Goal: Information Seeking & Learning: Learn about a topic

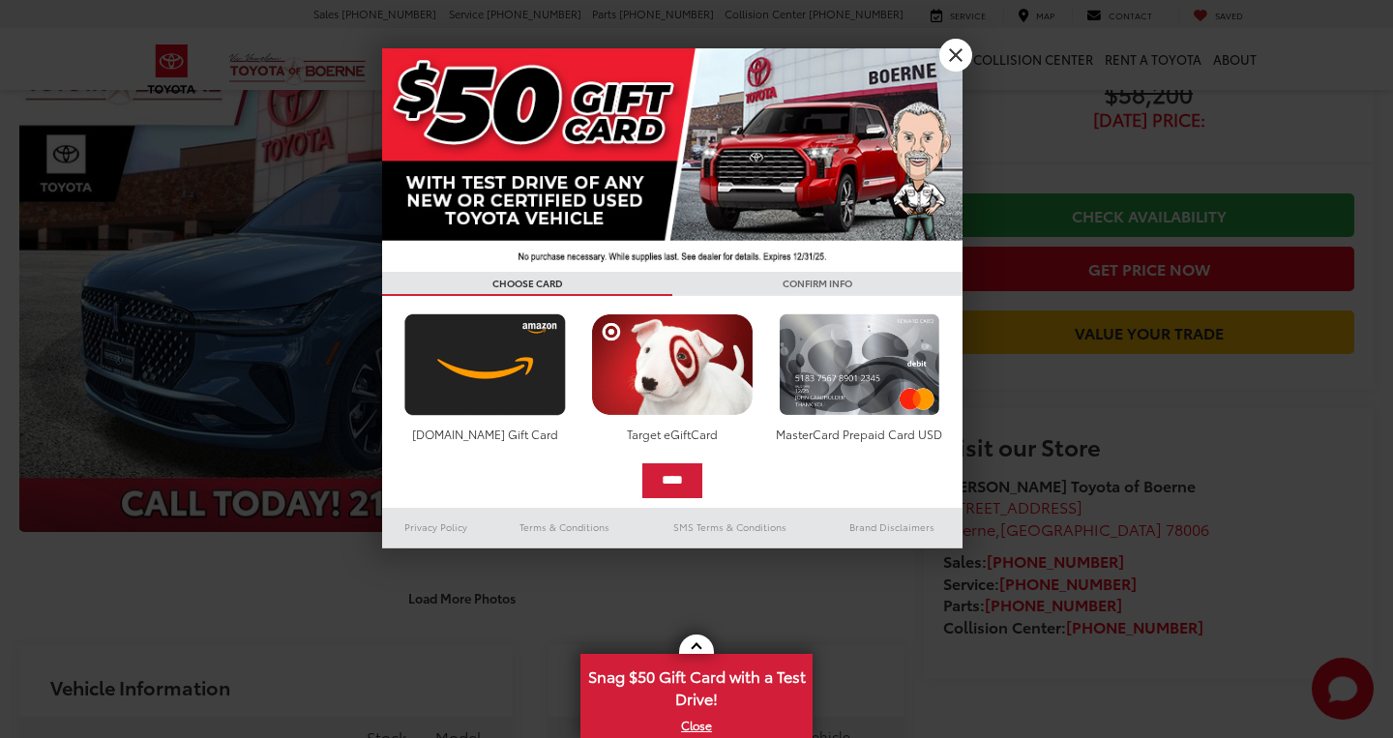
scroll to position [216, 0]
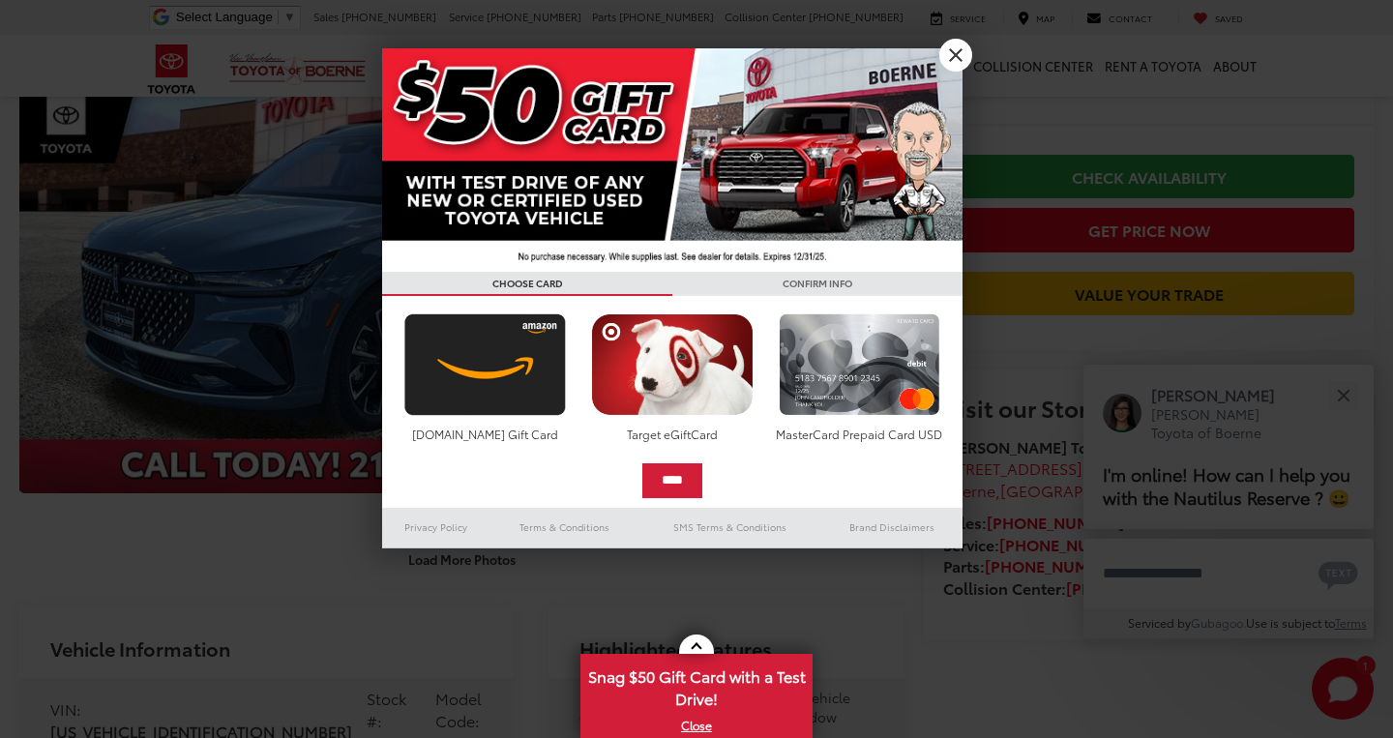
click at [951, 59] on link "X" at bounding box center [956, 55] width 33 height 33
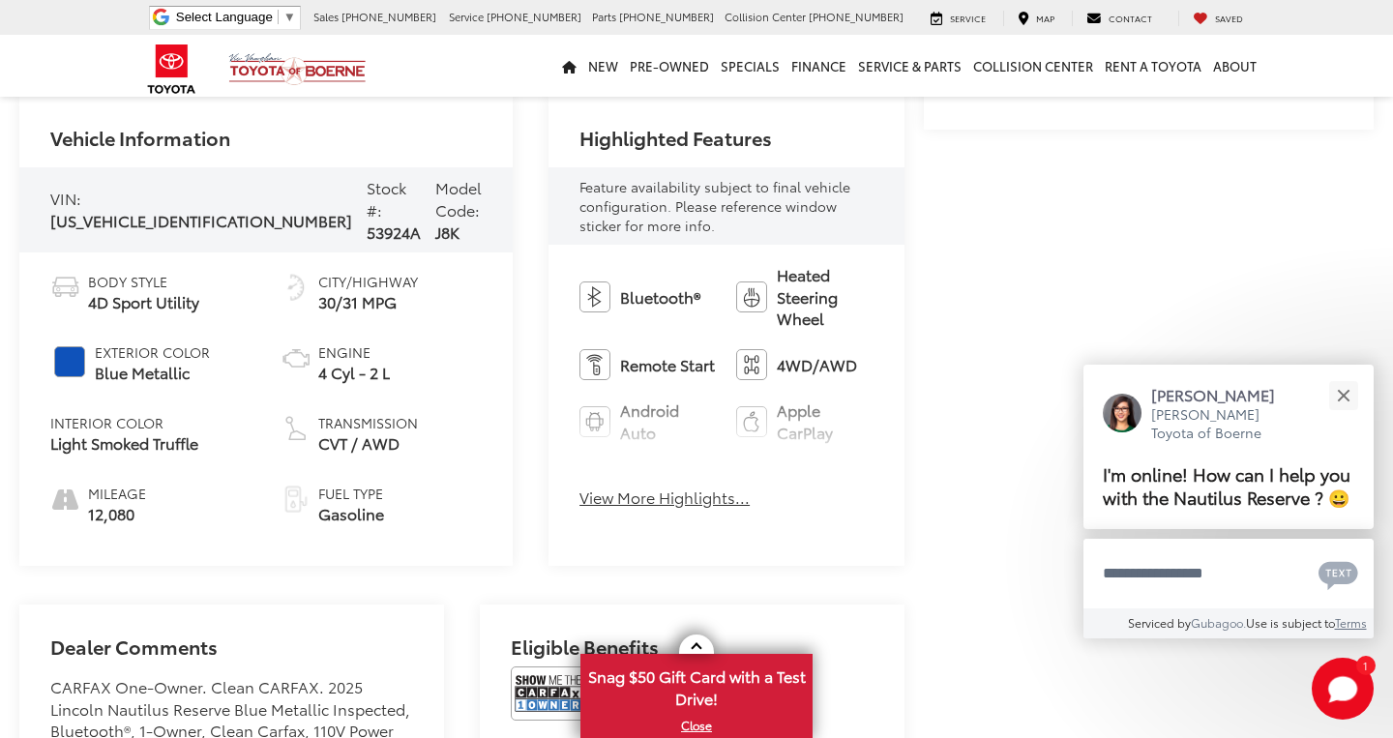
scroll to position [741, 0]
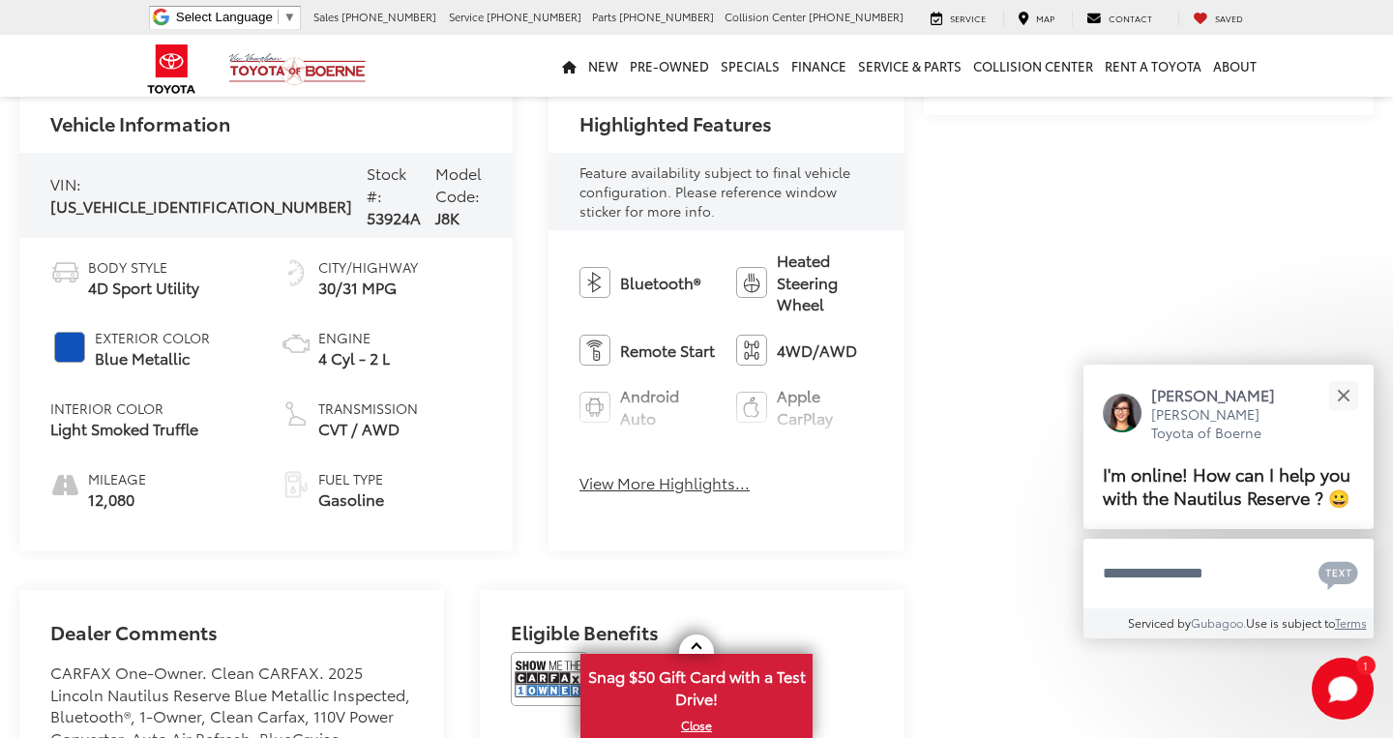
click at [580, 472] on button "View More Highlights..." at bounding box center [665, 483] width 170 height 22
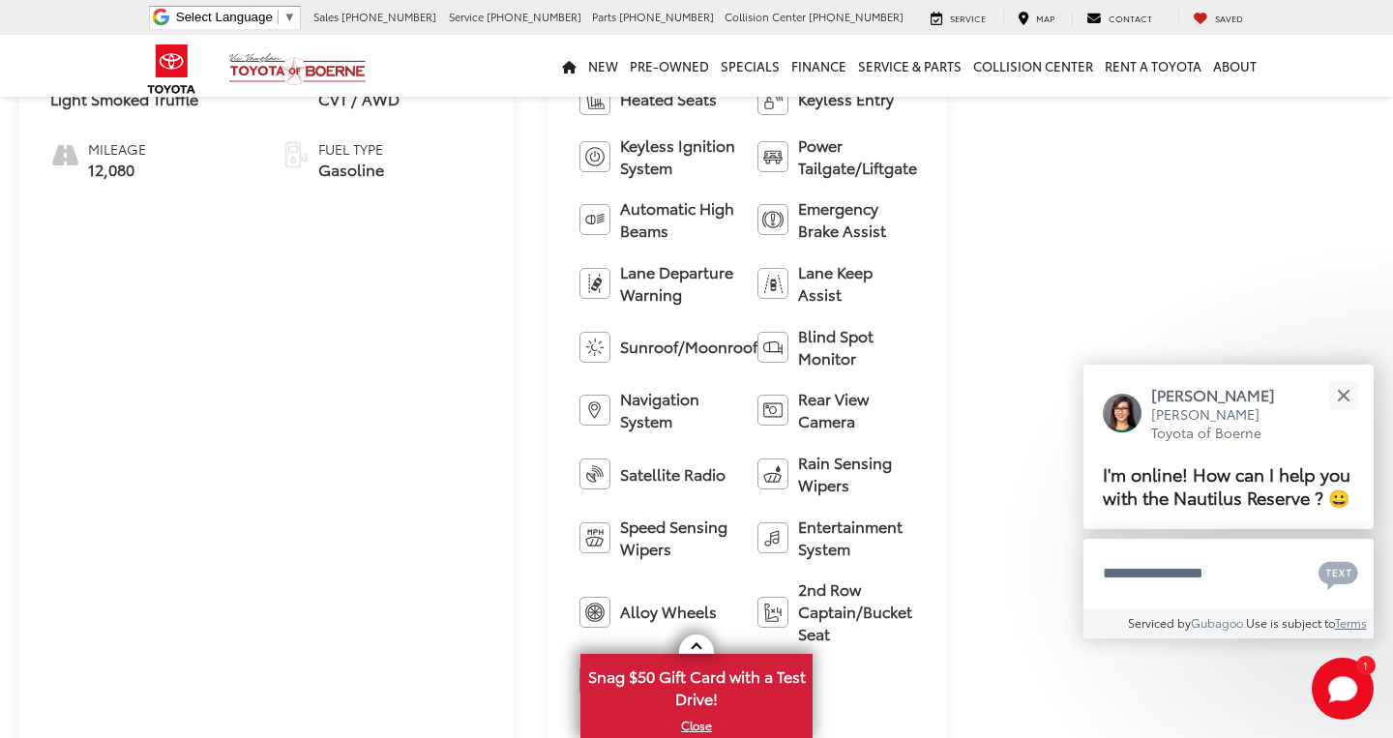
scroll to position [1097, 0]
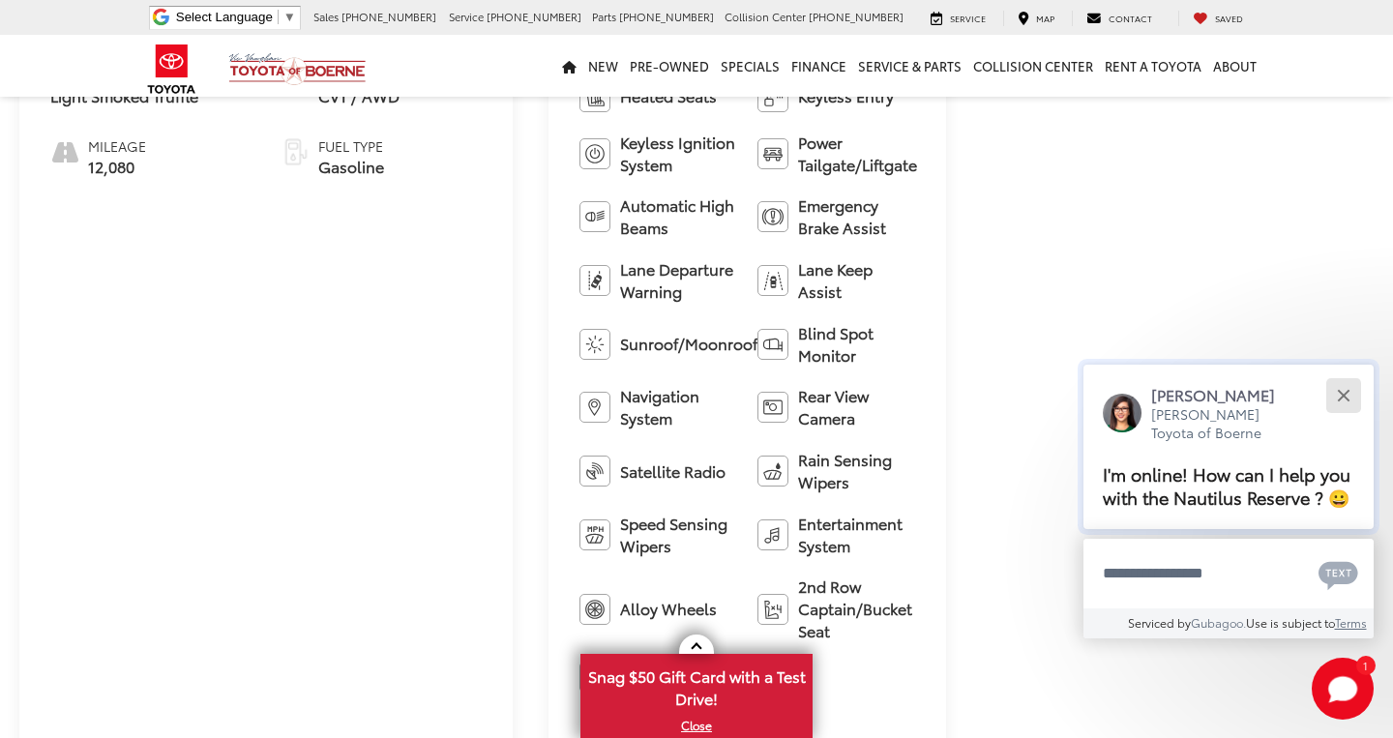
click at [1345, 374] on button "Close" at bounding box center [1344, 395] width 42 height 42
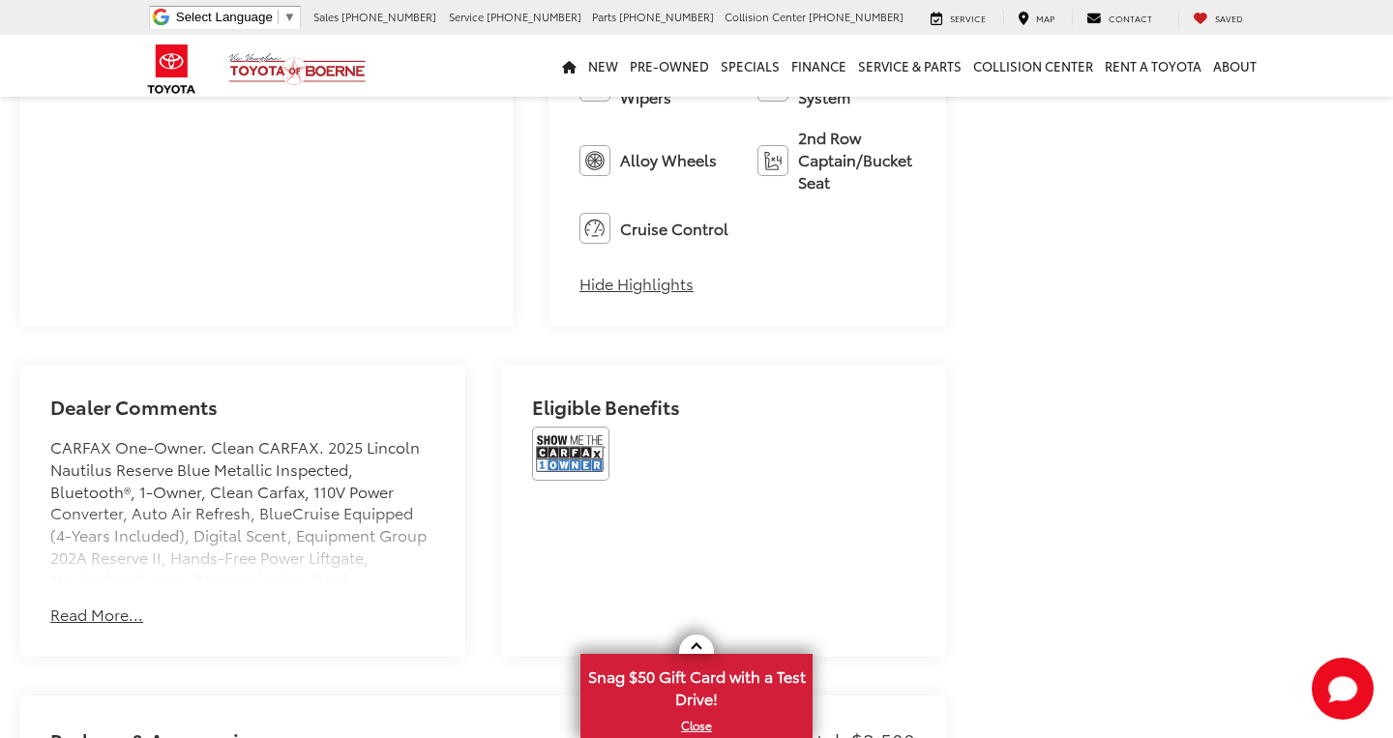
scroll to position [1548, 0]
click at [93, 602] on button "Read More..." at bounding box center [96, 613] width 93 height 22
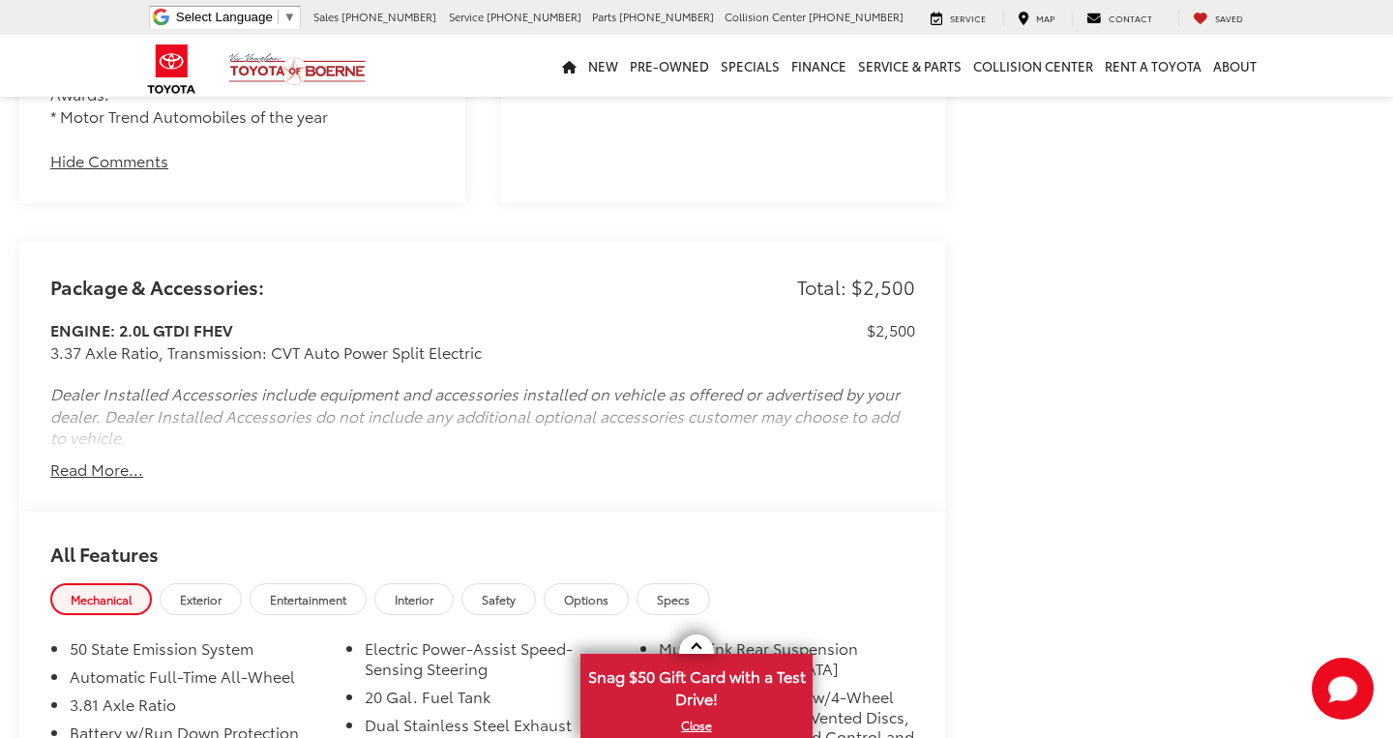
scroll to position [2166, 0]
click at [112, 457] on button "Read More..." at bounding box center [96, 468] width 93 height 22
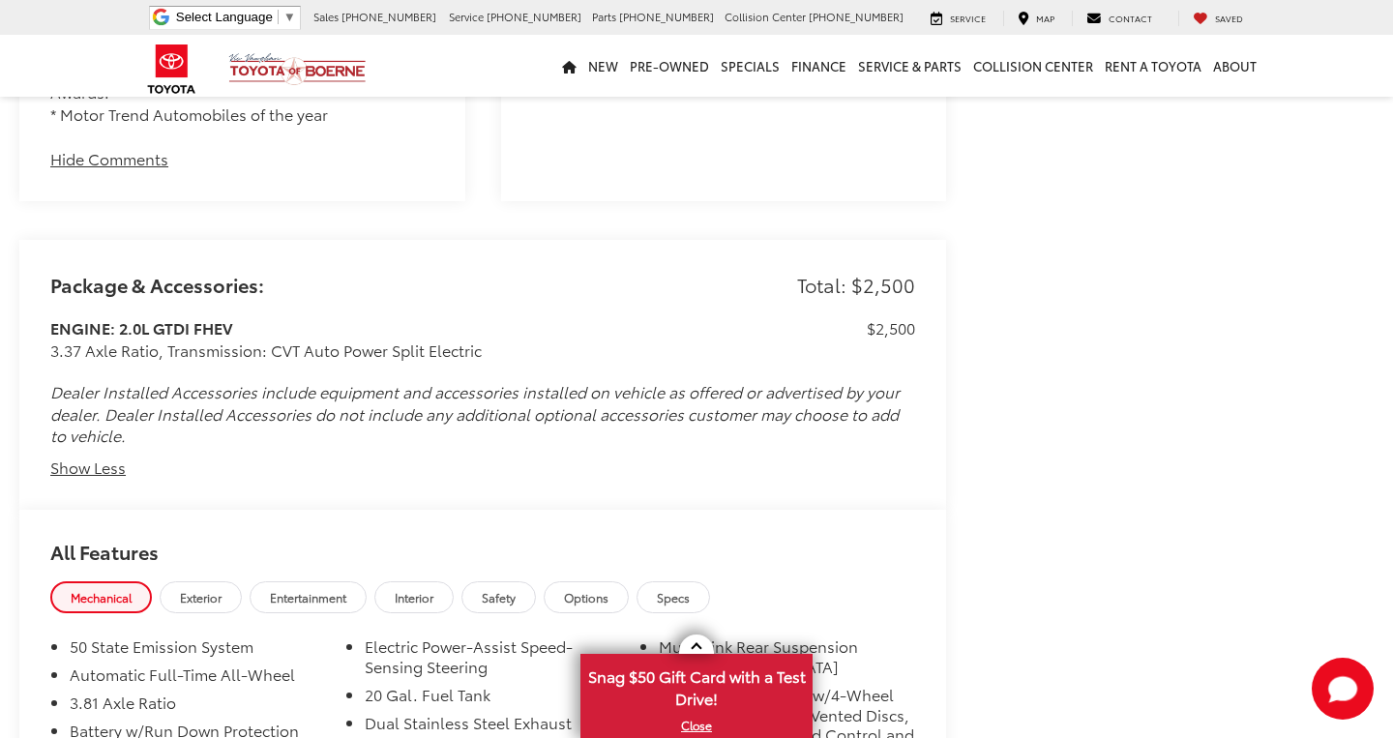
scroll to position [2441, 0]
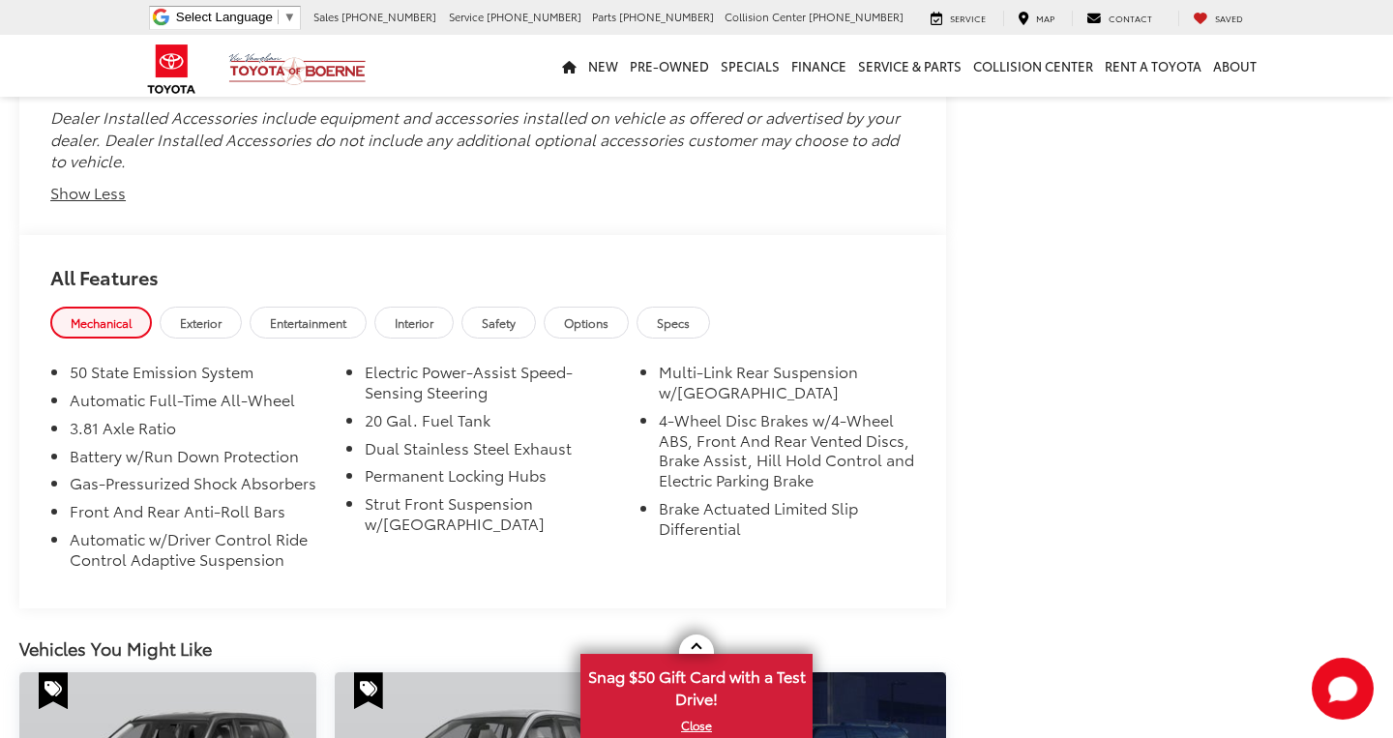
click at [212, 314] on span "Exterior" at bounding box center [201, 322] width 42 height 16
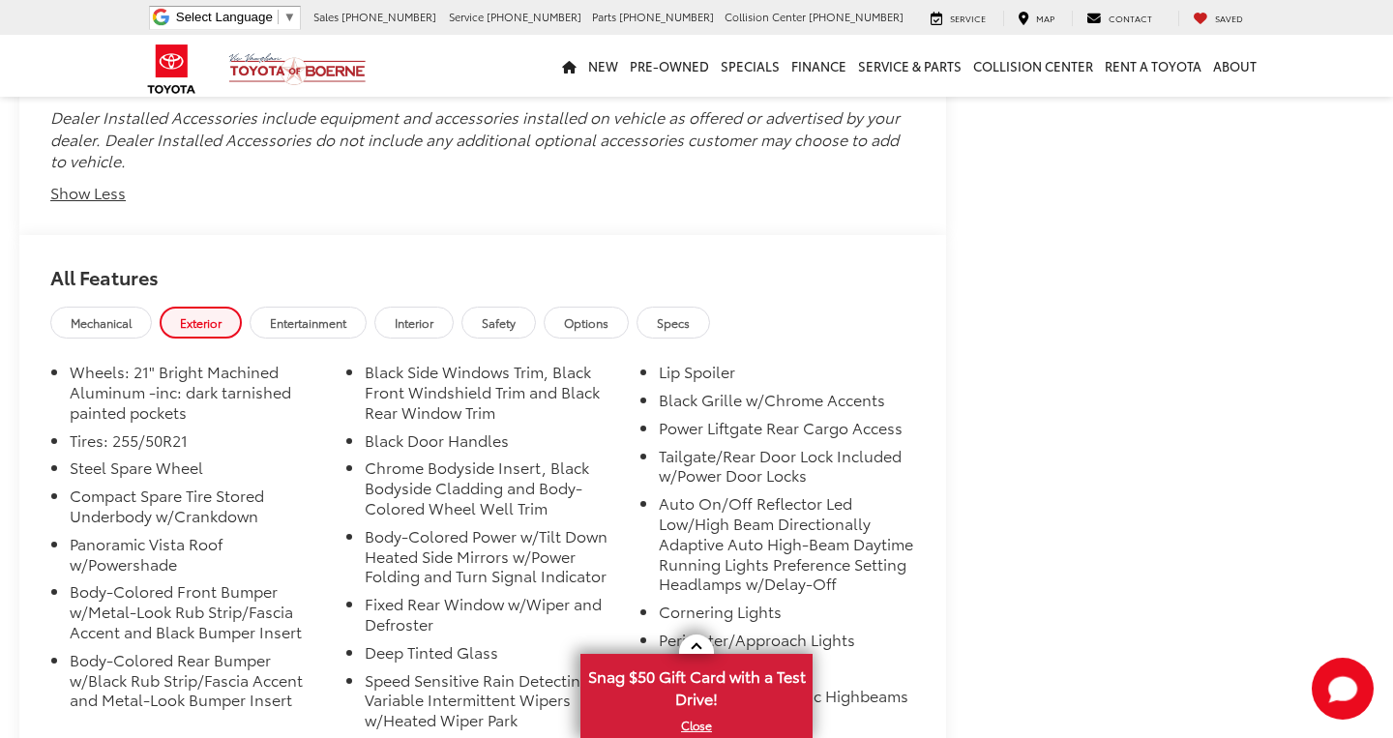
click at [311, 314] on span "Entertainment" at bounding box center [308, 322] width 76 height 16
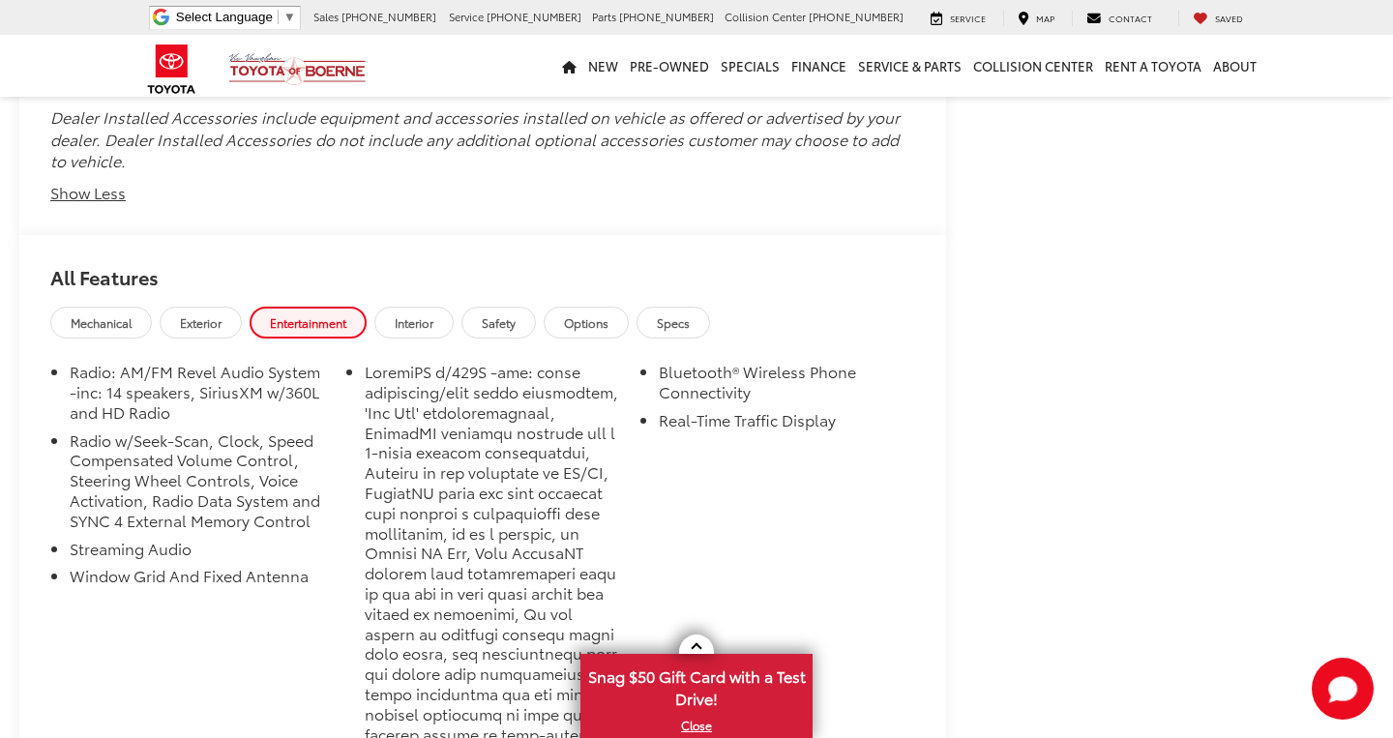
click at [415, 314] on span "Interior" at bounding box center [414, 322] width 39 height 16
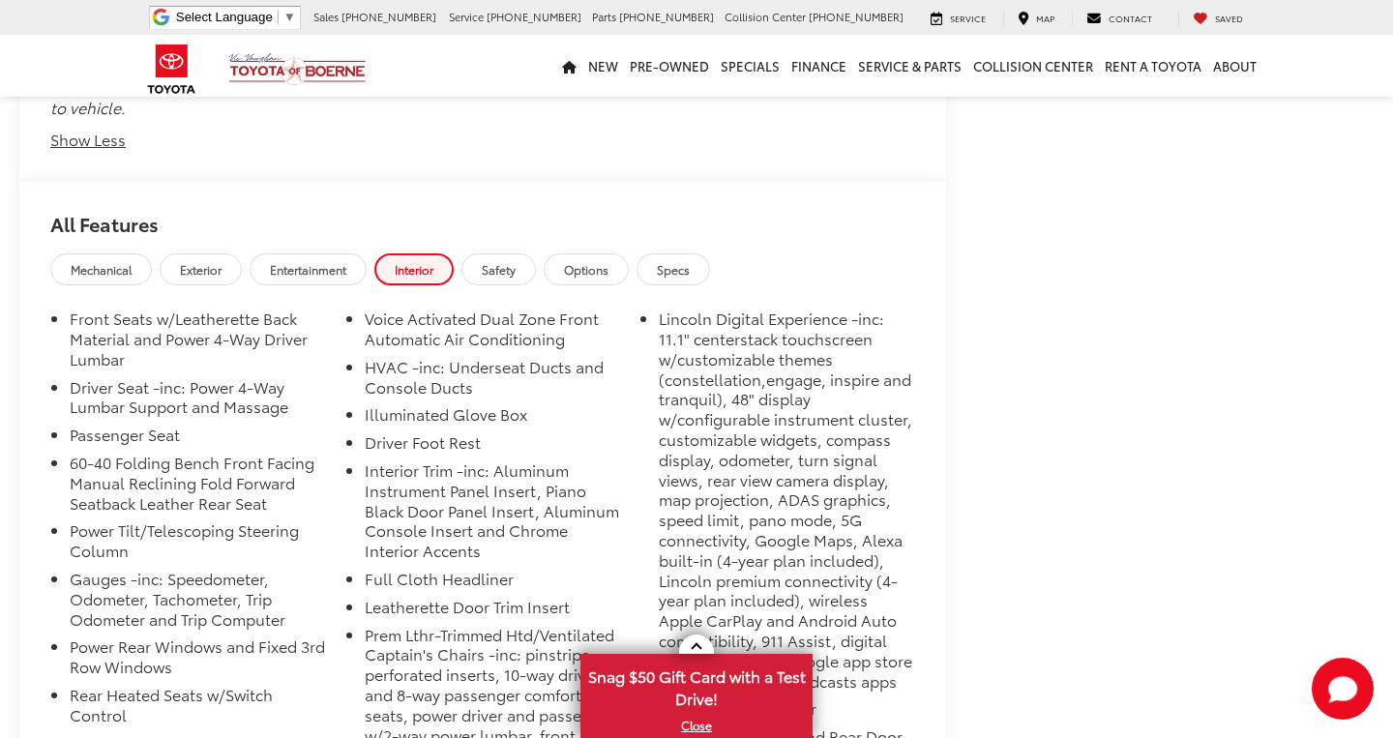
scroll to position [2482, 0]
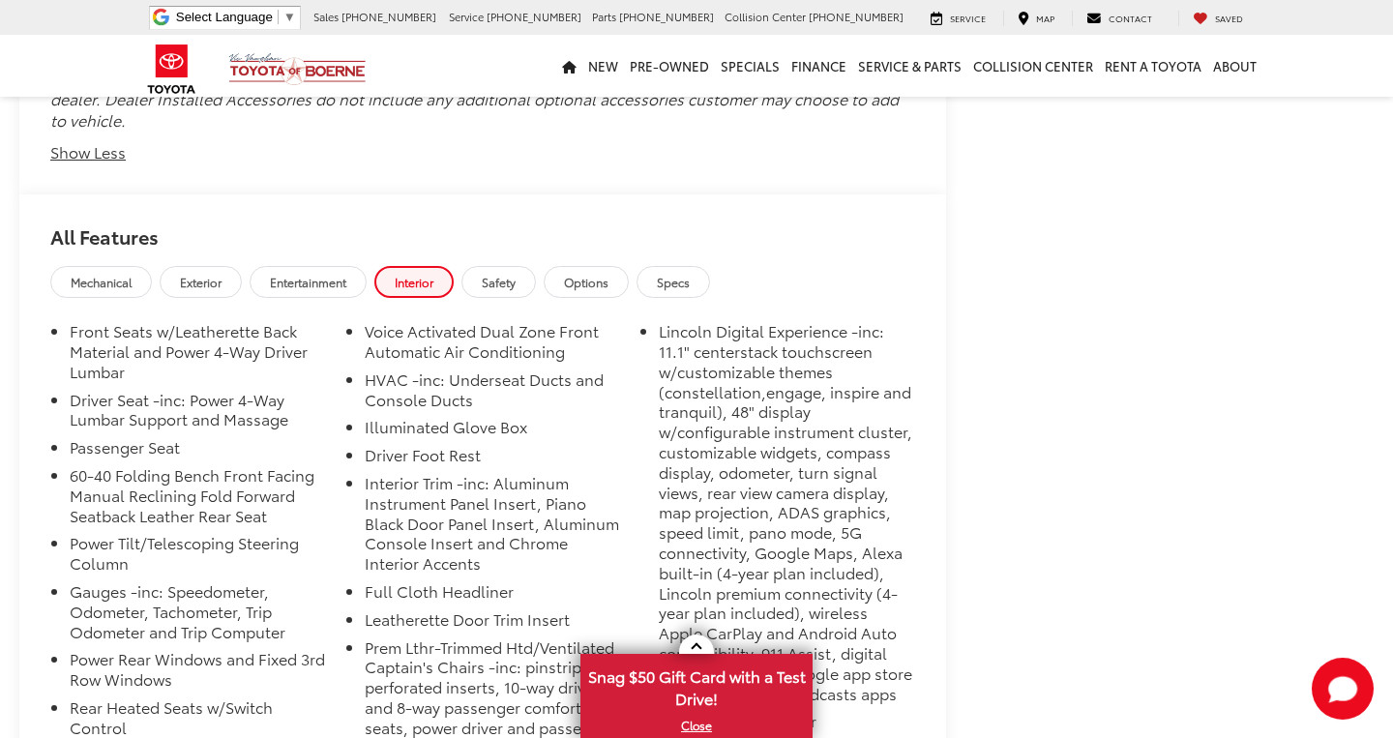
click at [602, 266] on link "Options" at bounding box center [586, 282] width 85 height 32
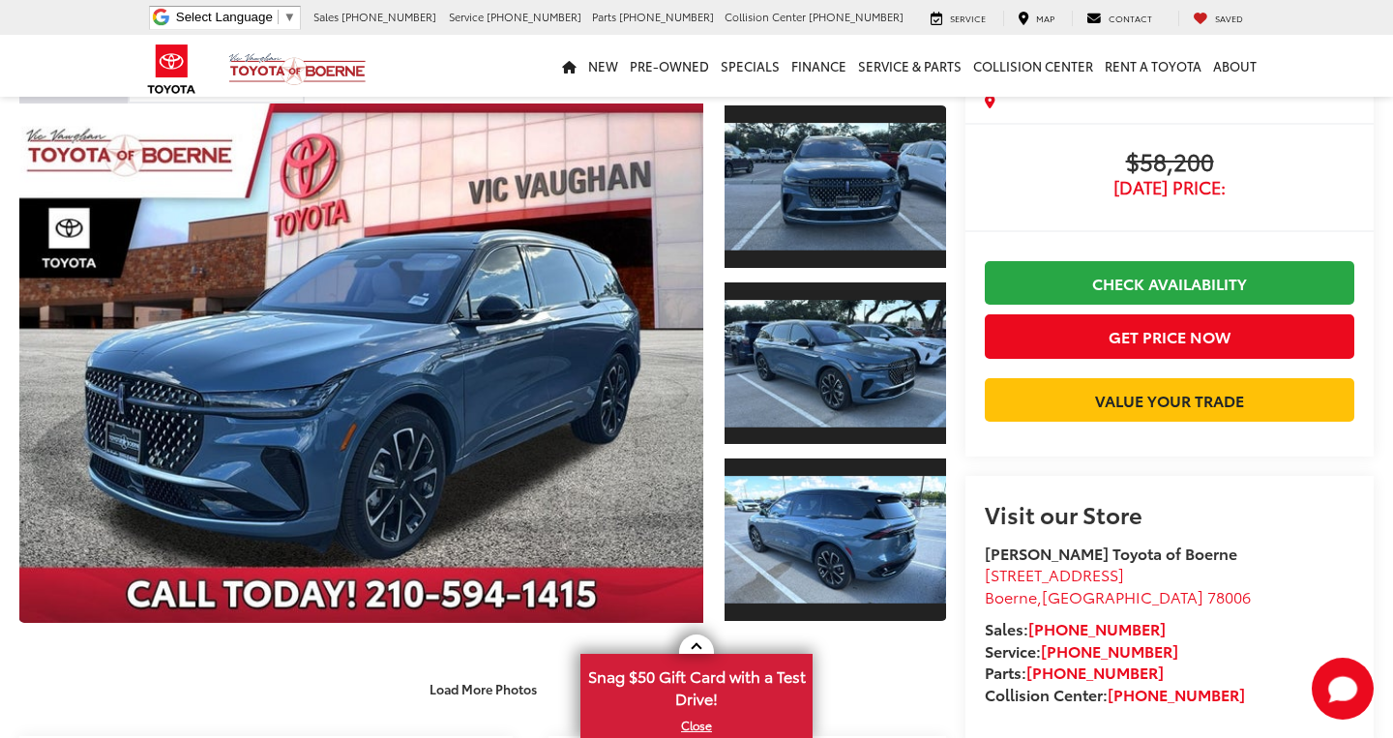
scroll to position [107, 0]
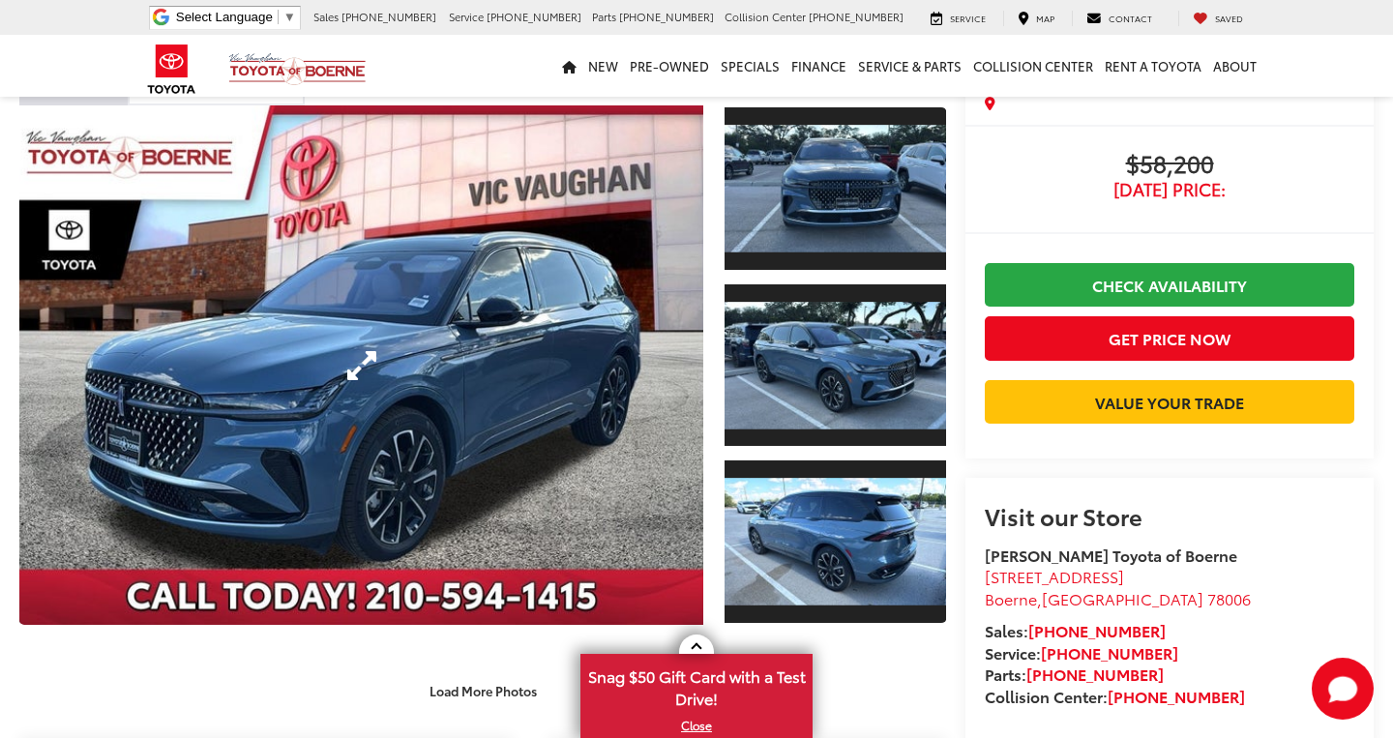
click at [590, 398] on link "Expand Photo 0" at bounding box center [361, 365] width 684 height 520
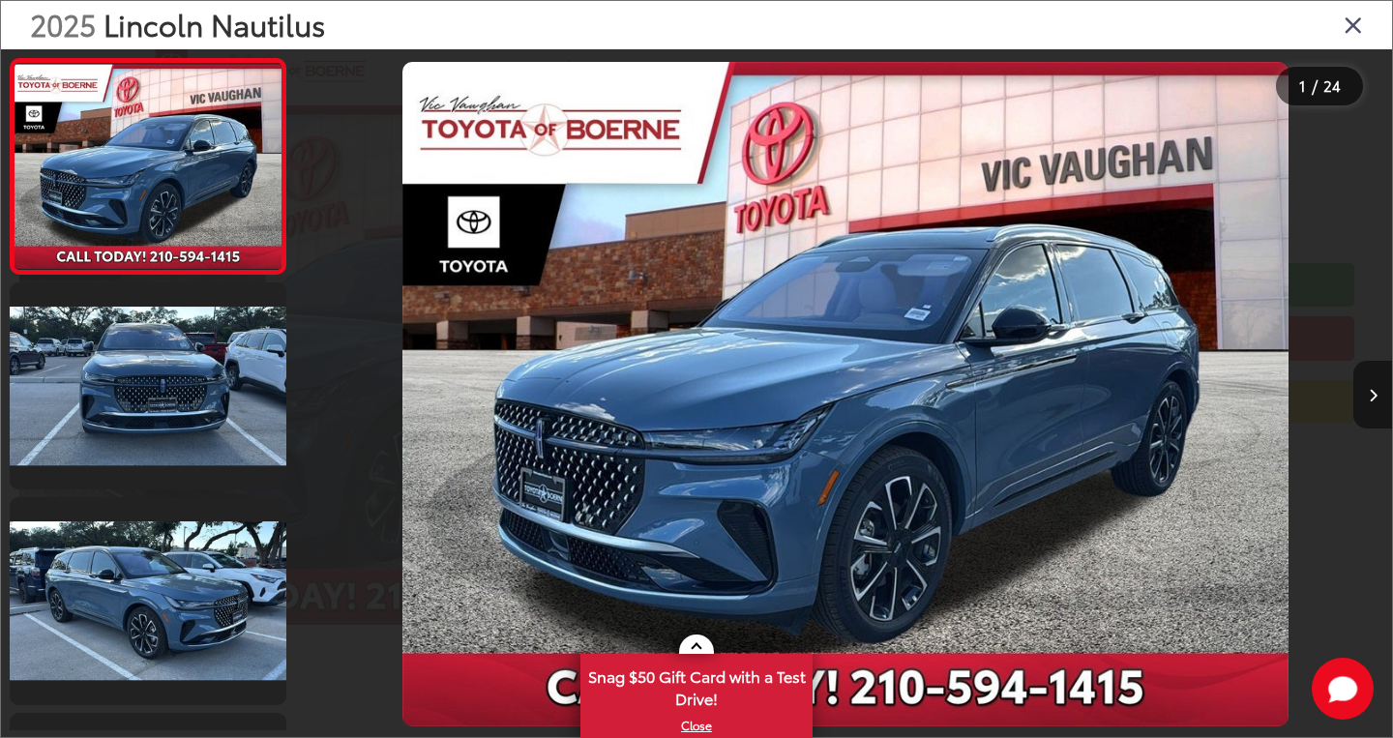
click at [1374, 397] on icon "Next image" at bounding box center [1373, 396] width 9 height 14
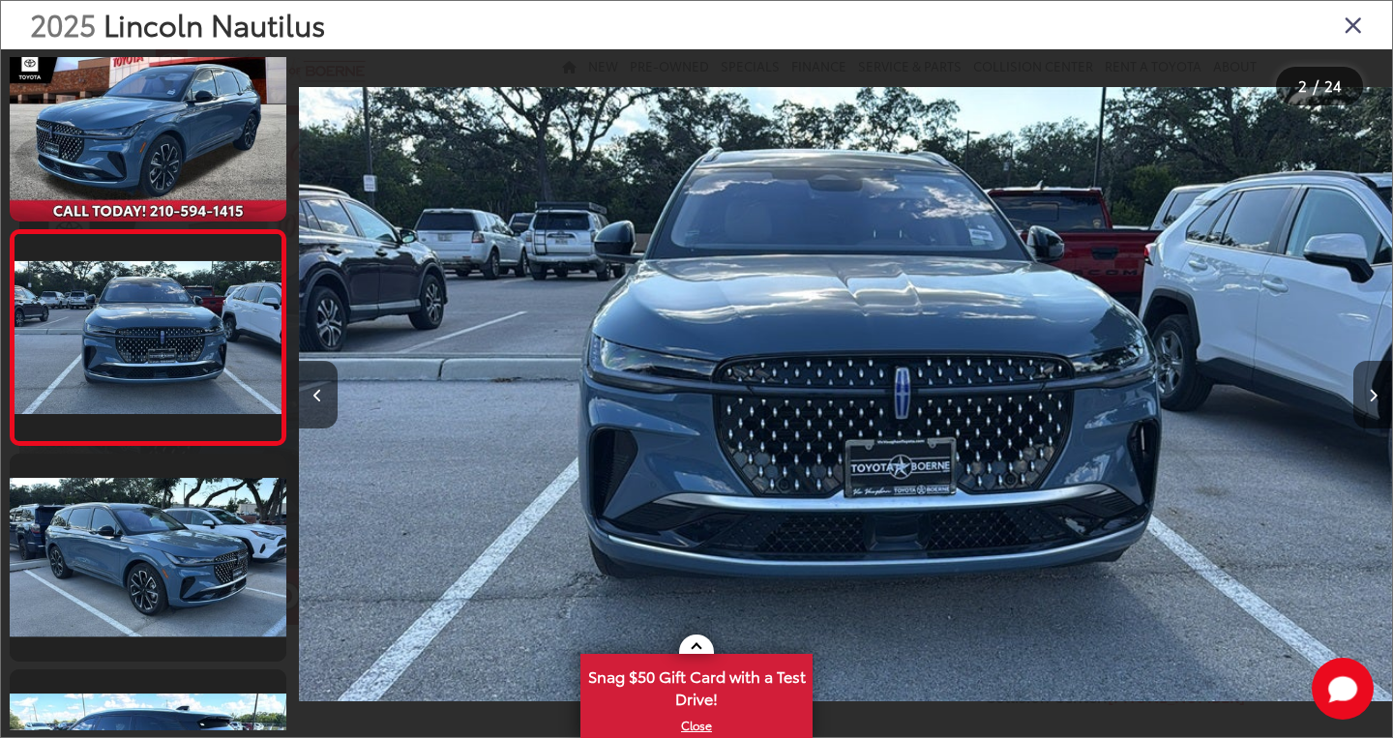
scroll to position [0, 1094]
click at [1374, 397] on icon "Next image" at bounding box center [1373, 396] width 9 height 14
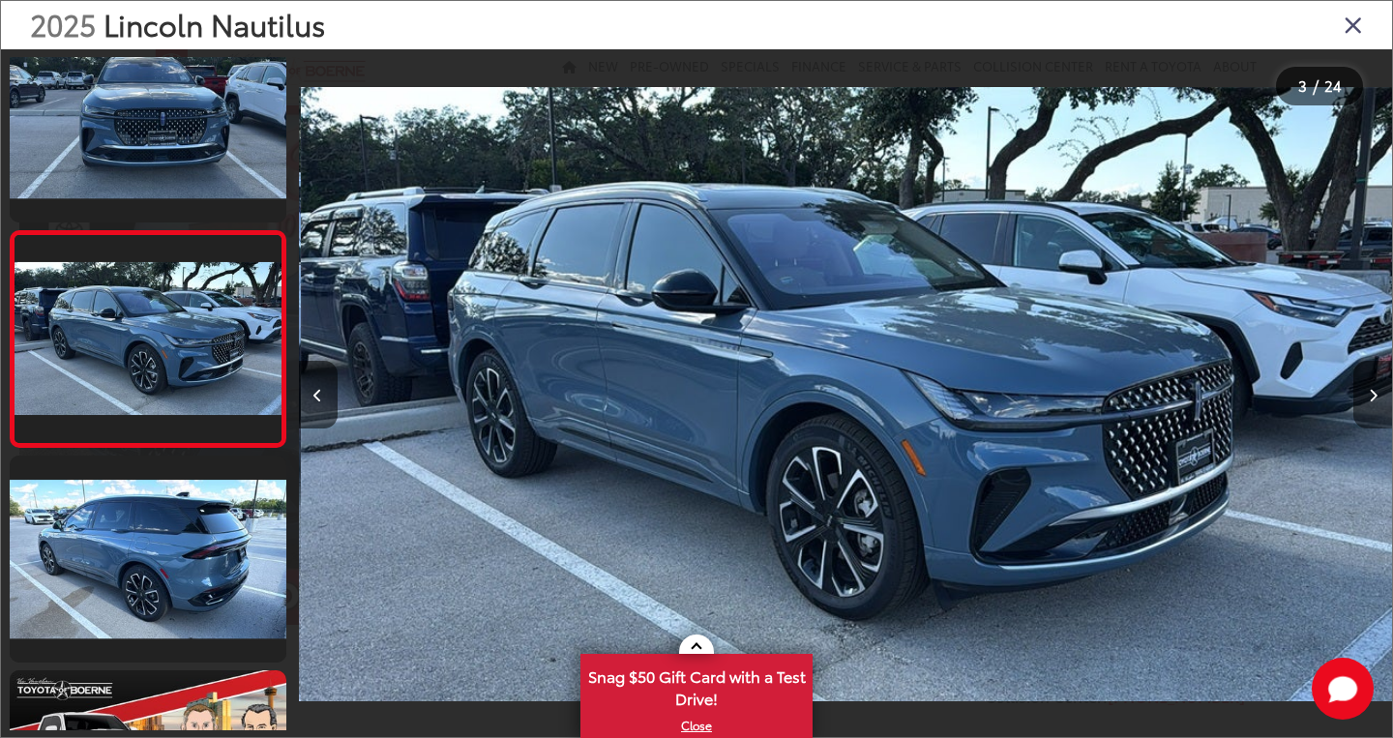
scroll to position [258, 0]
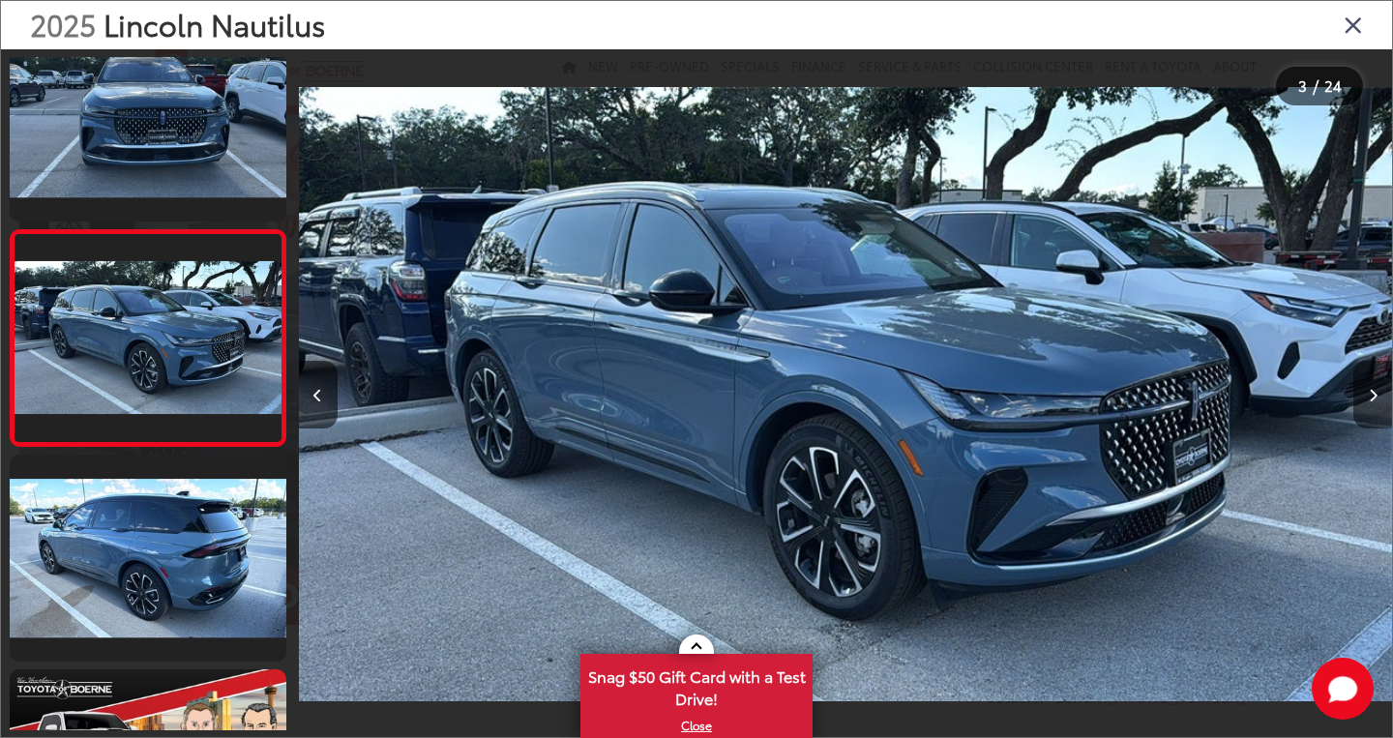
click at [1374, 397] on icon "Next image" at bounding box center [1373, 396] width 9 height 14
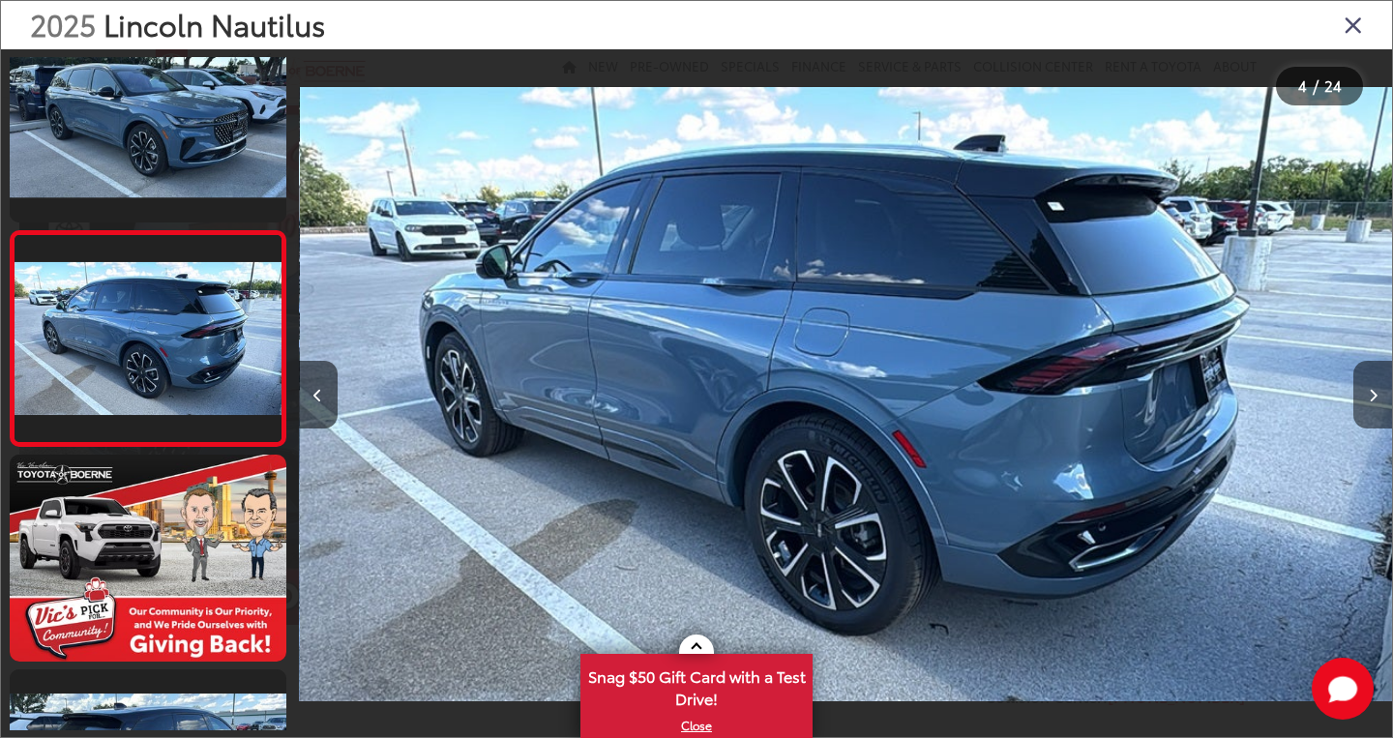
scroll to position [474, 0]
click at [1374, 397] on icon "Next image" at bounding box center [1373, 396] width 9 height 14
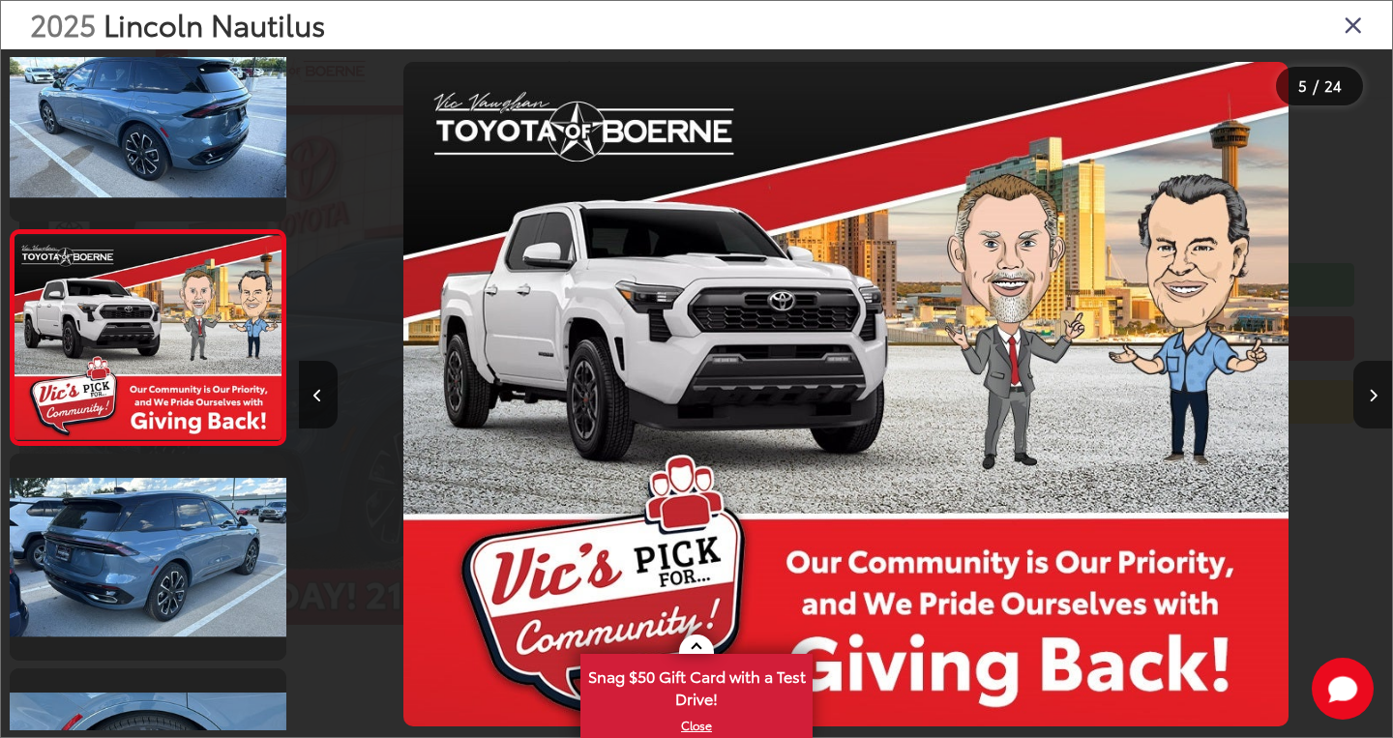
scroll to position [0, 4375]
click at [1374, 397] on icon "Next image" at bounding box center [1373, 396] width 9 height 14
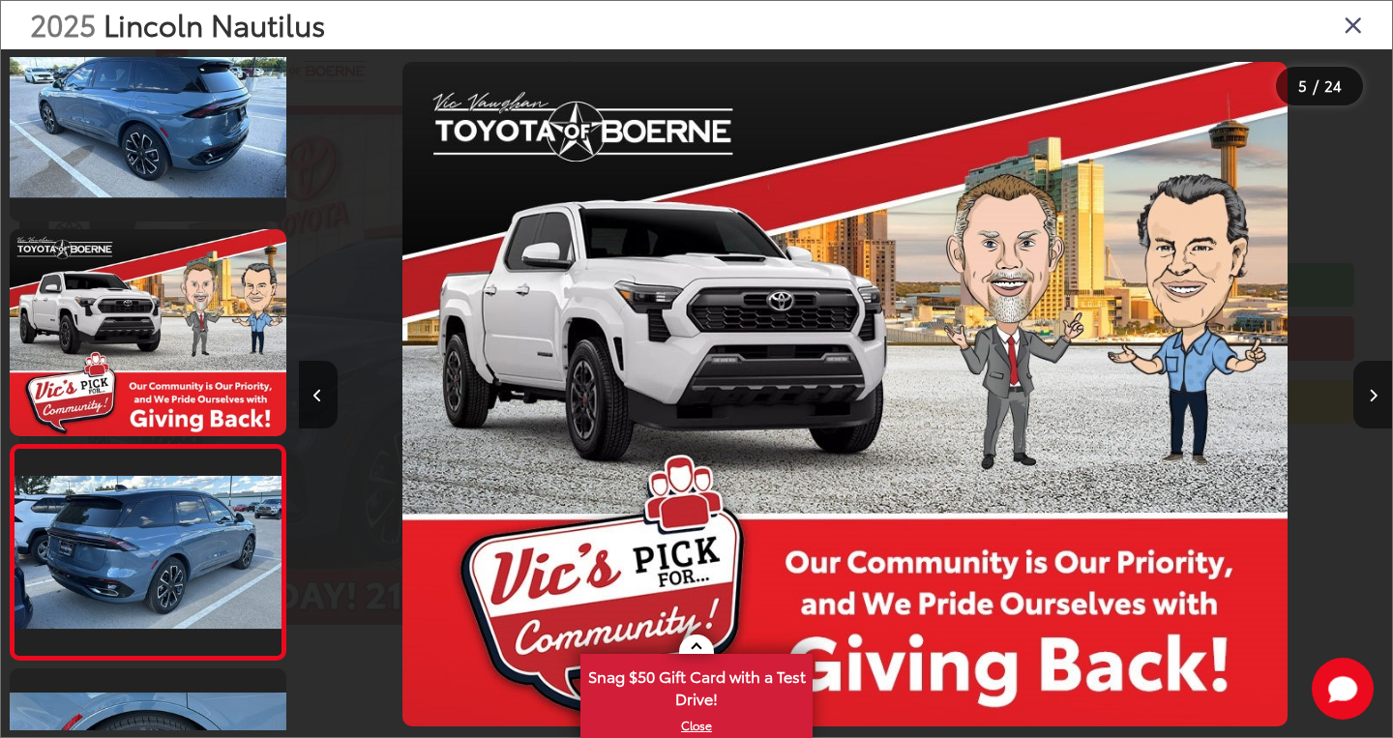
scroll to position [0, 0]
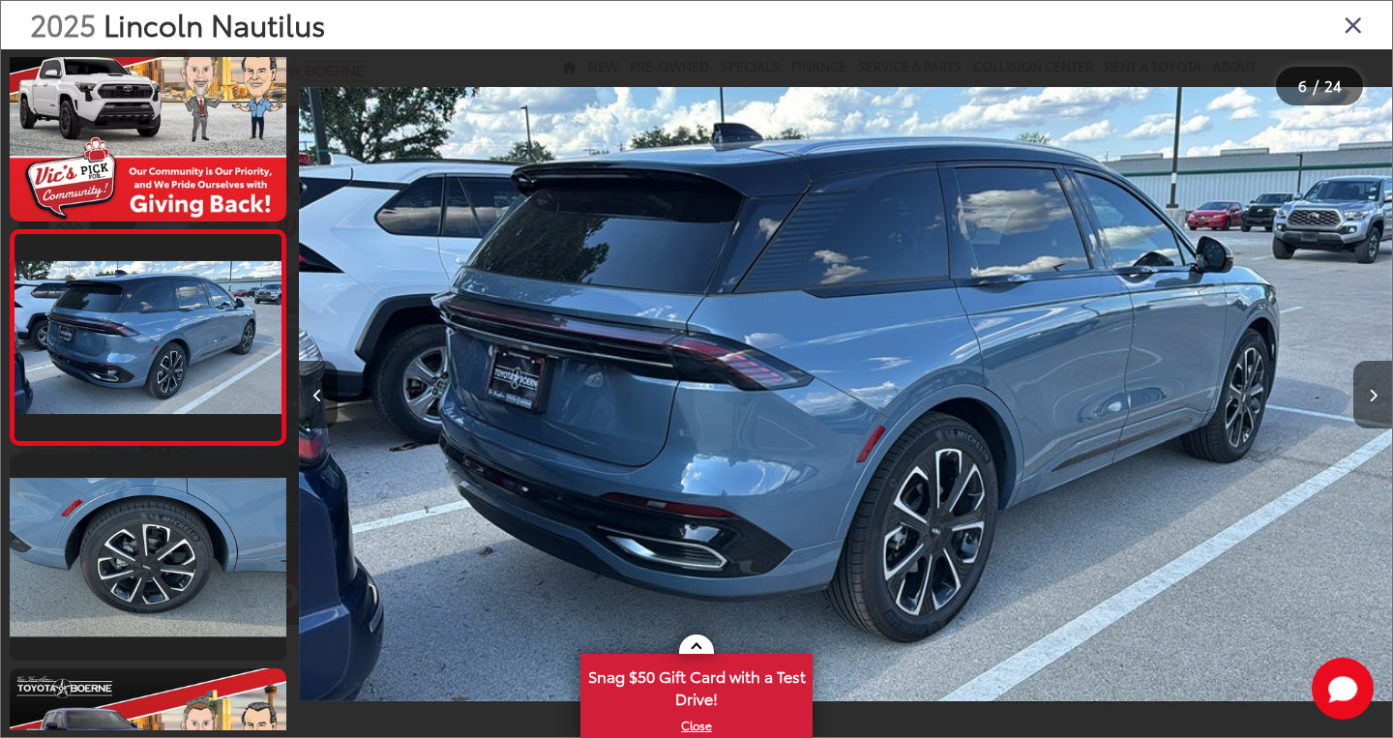
click at [1374, 397] on icon "Next image" at bounding box center [1373, 396] width 9 height 14
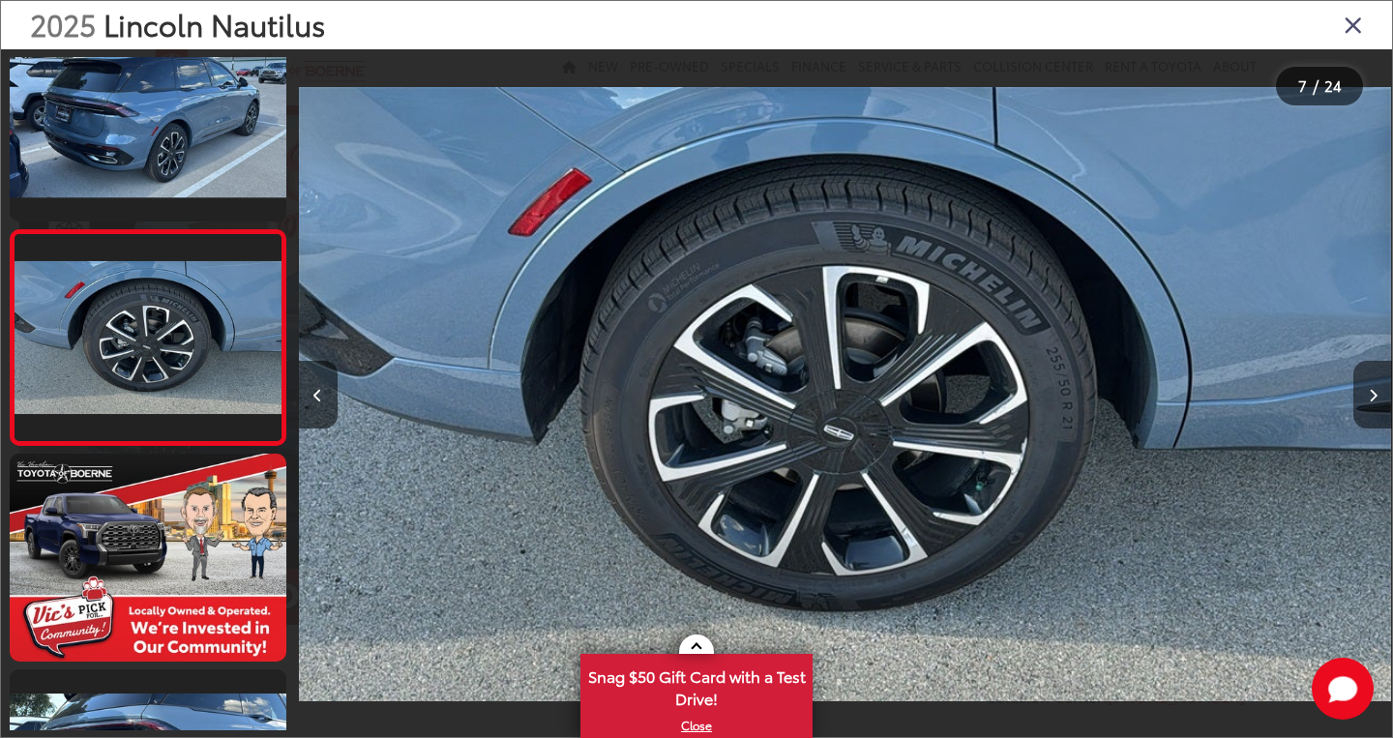
click at [1374, 397] on icon "Next image" at bounding box center [1373, 396] width 9 height 14
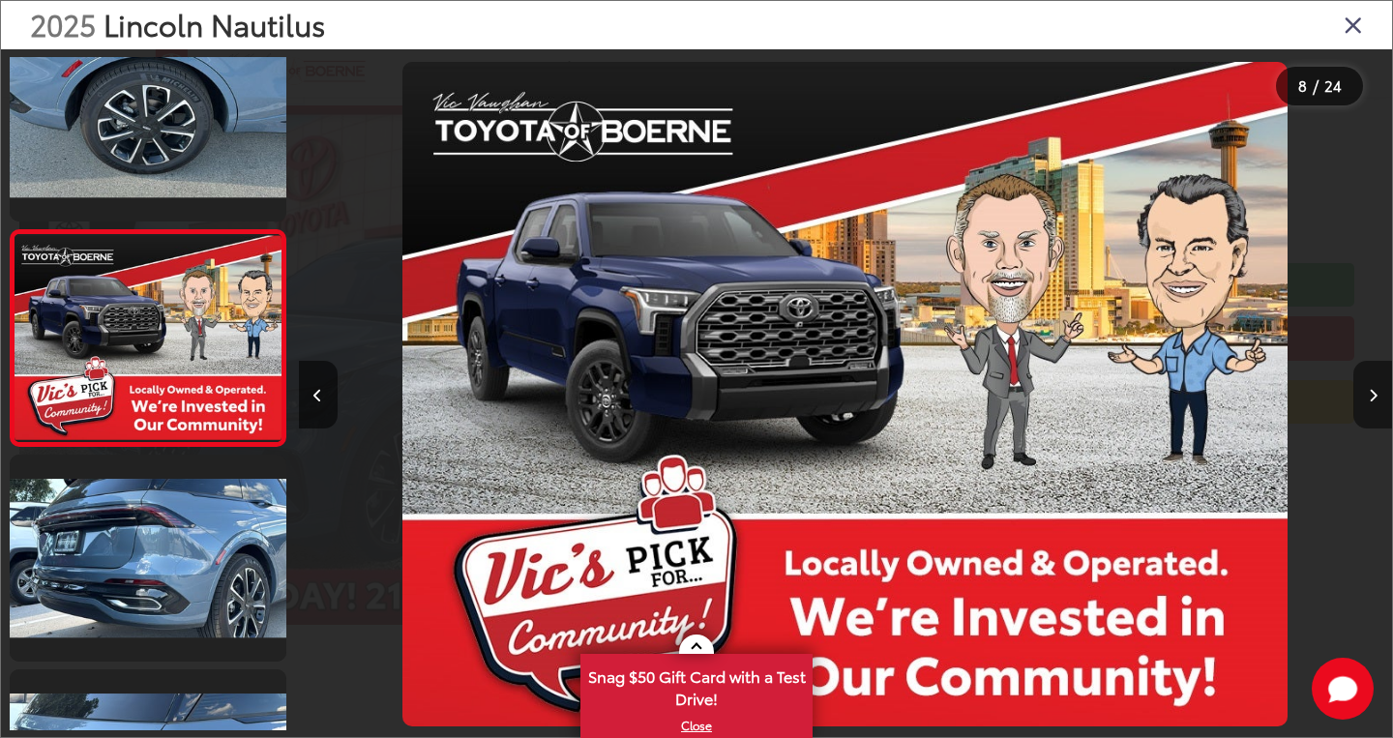
click at [1374, 397] on icon "Next image" at bounding box center [1373, 396] width 9 height 14
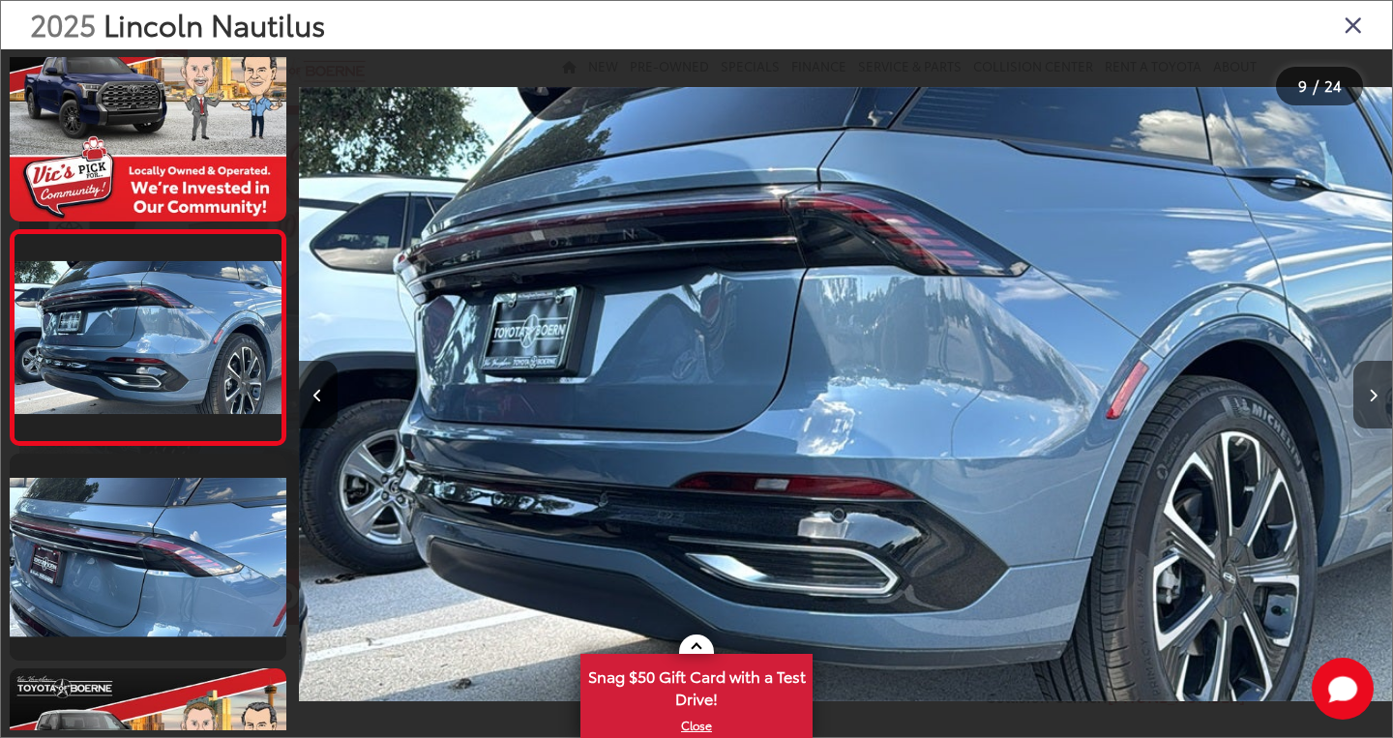
click at [1374, 397] on icon "Next image" at bounding box center [1373, 396] width 9 height 14
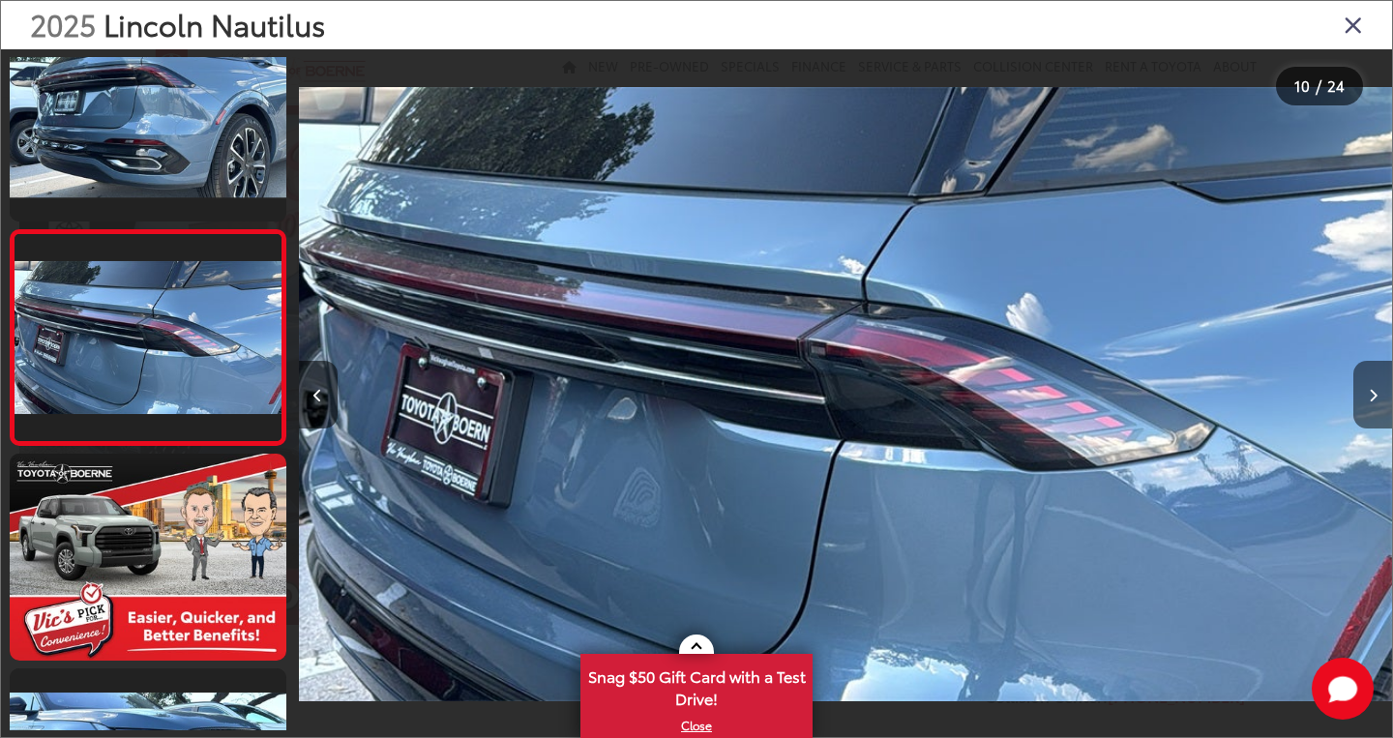
click at [1374, 397] on icon "Next image" at bounding box center [1373, 396] width 9 height 14
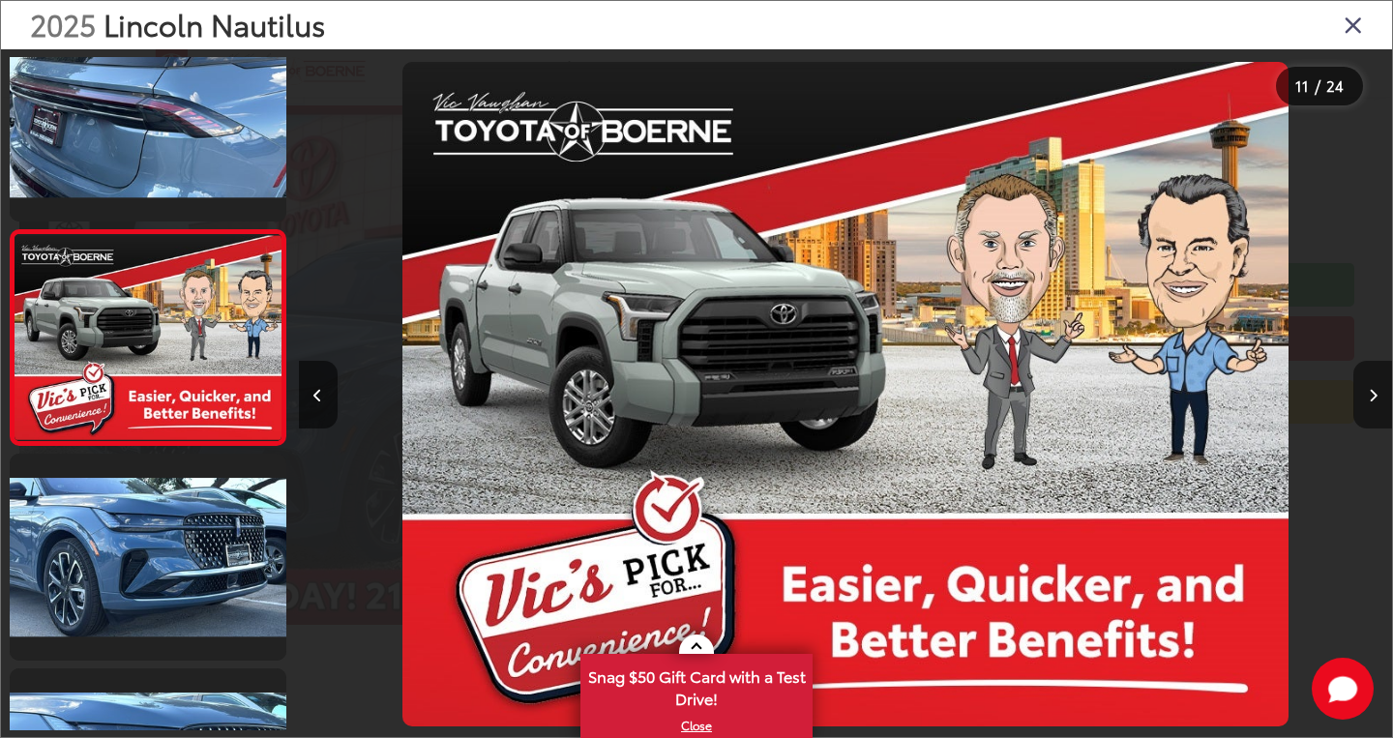
click at [1374, 397] on icon "Next image" at bounding box center [1373, 396] width 9 height 14
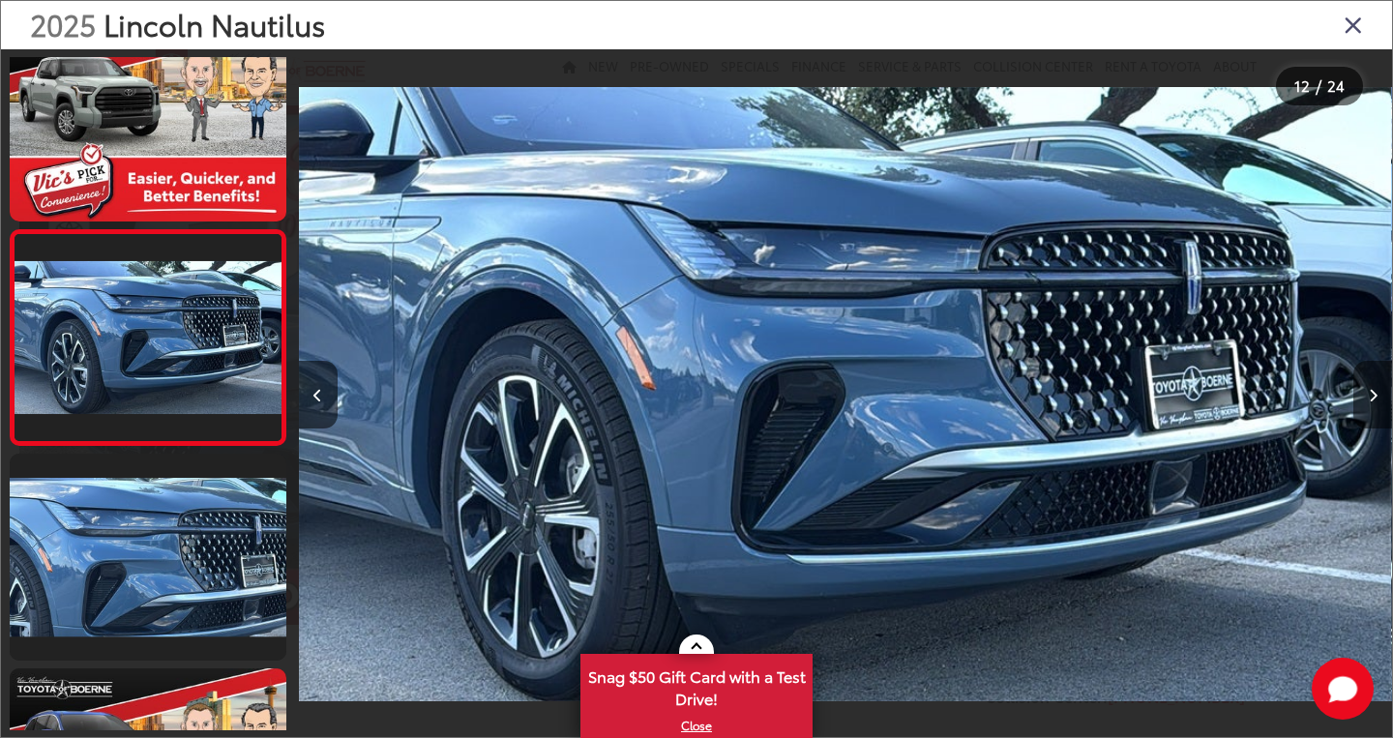
click at [1374, 397] on icon "Next image" at bounding box center [1373, 396] width 9 height 14
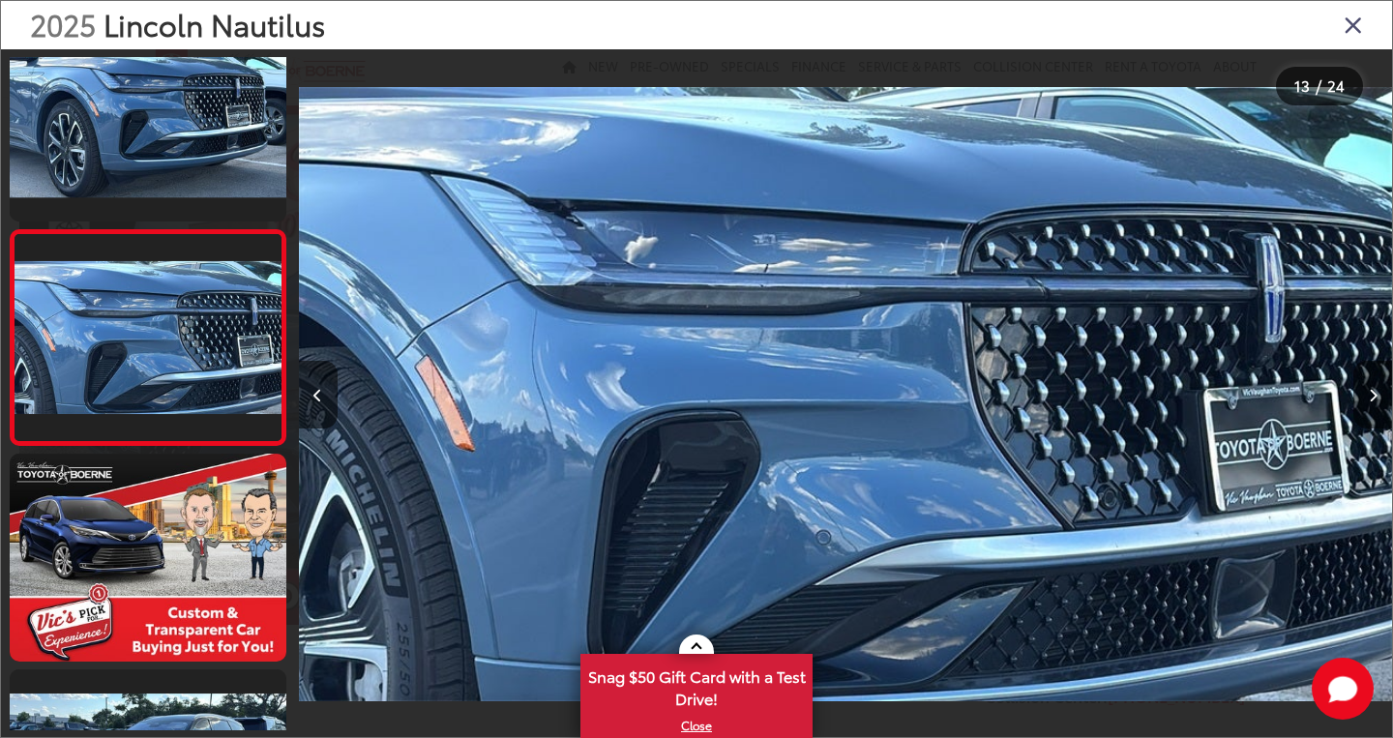
click at [1374, 398] on icon "Next image" at bounding box center [1373, 396] width 9 height 14
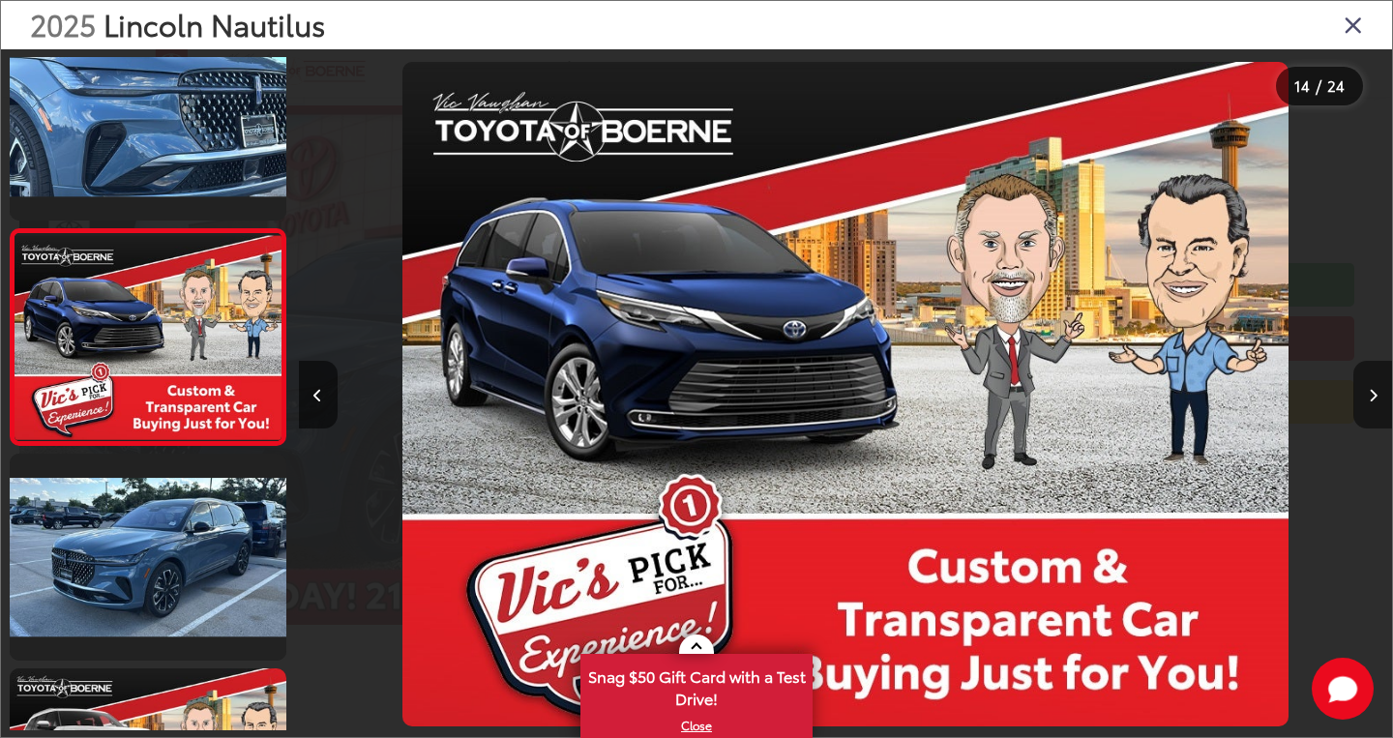
click at [1374, 398] on icon "Next image" at bounding box center [1373, 396] width 9 height 14
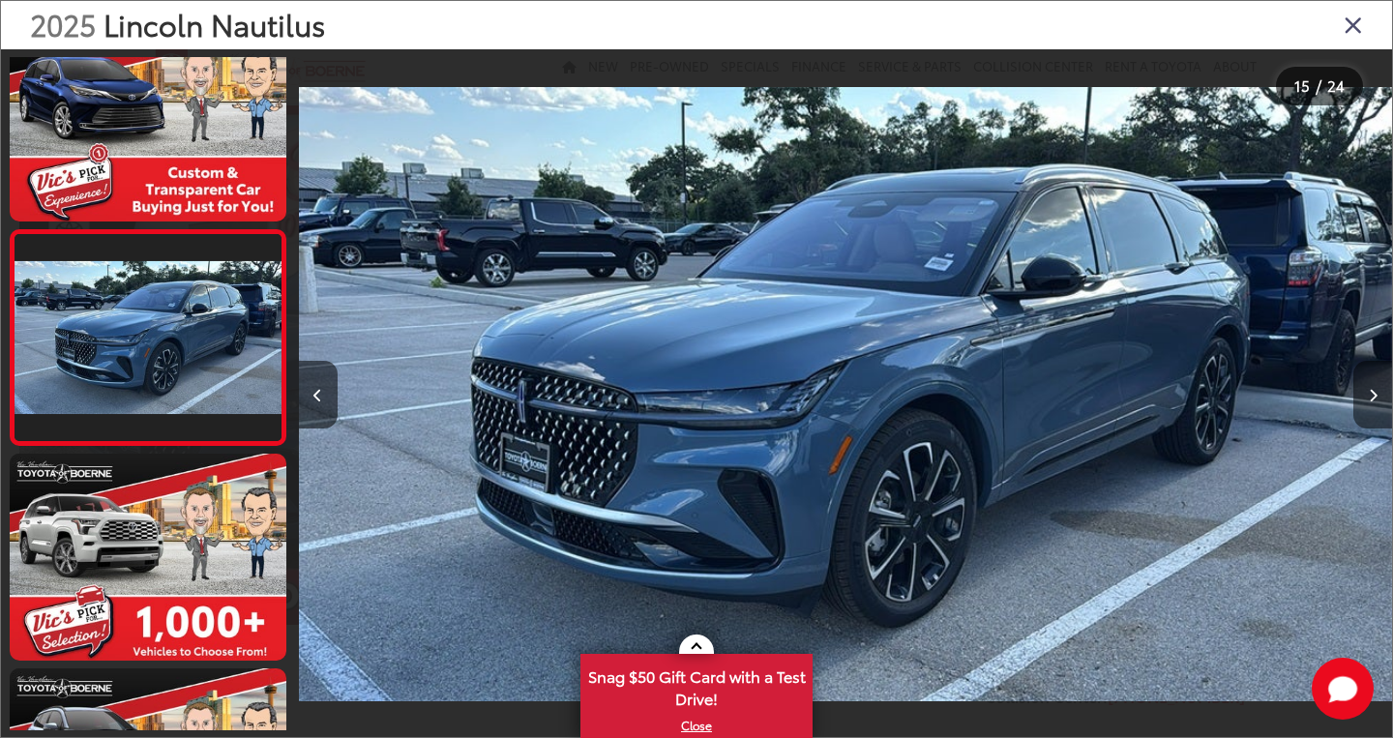
click at [1374, 398] on icon "Next image" at bounding box center [1373, 396] width 9 height 14
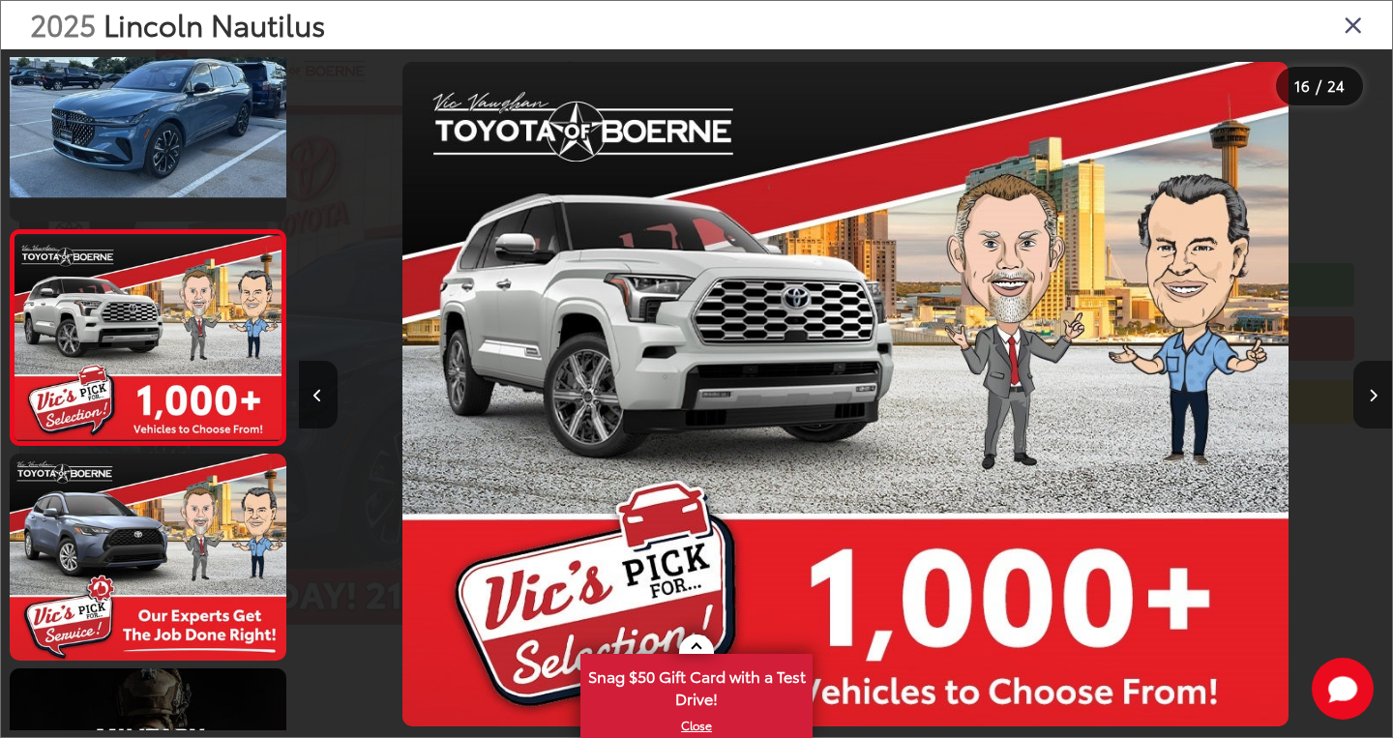
click at [1374, 398] on icon "Next image" at bounding box center [1373, 396] width 9 height 14
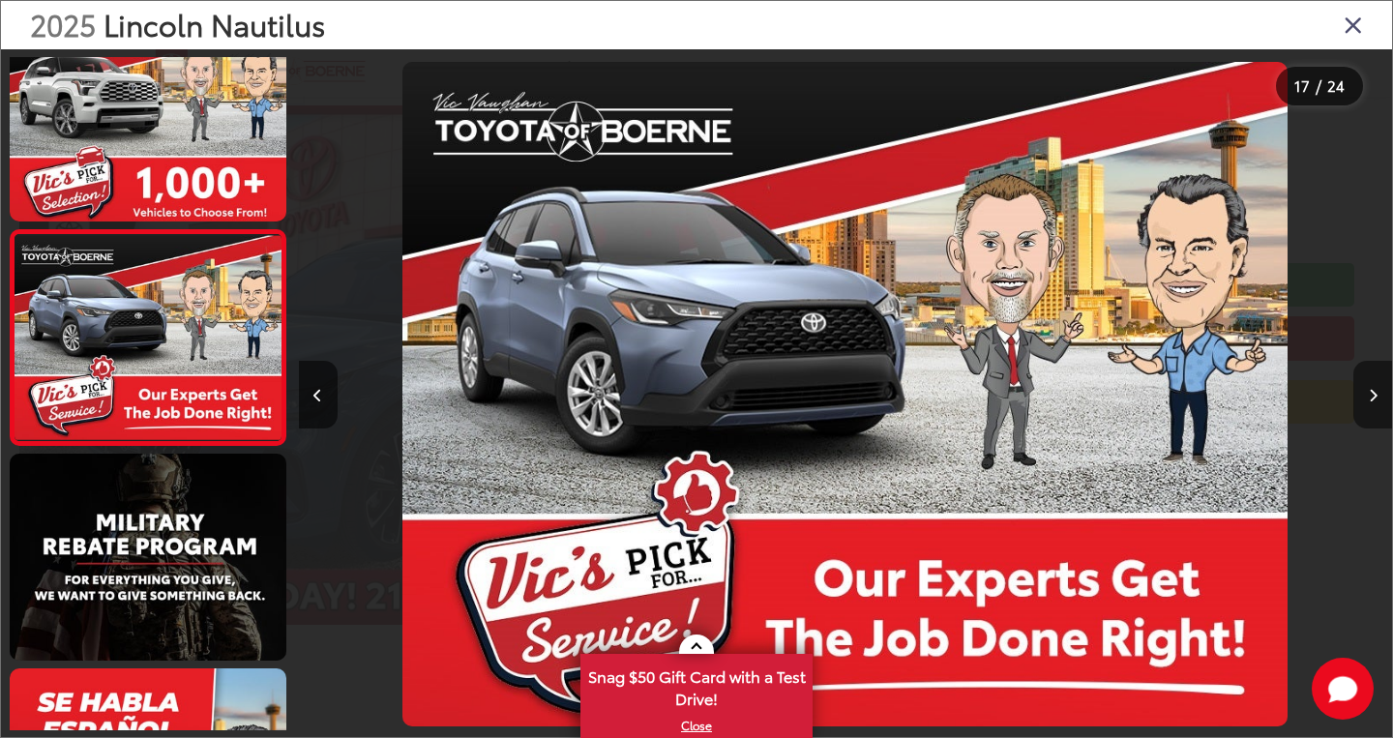
click at [1374, 398] on icon "Next image" at bounding box center [1373, 396] width 9 height 14
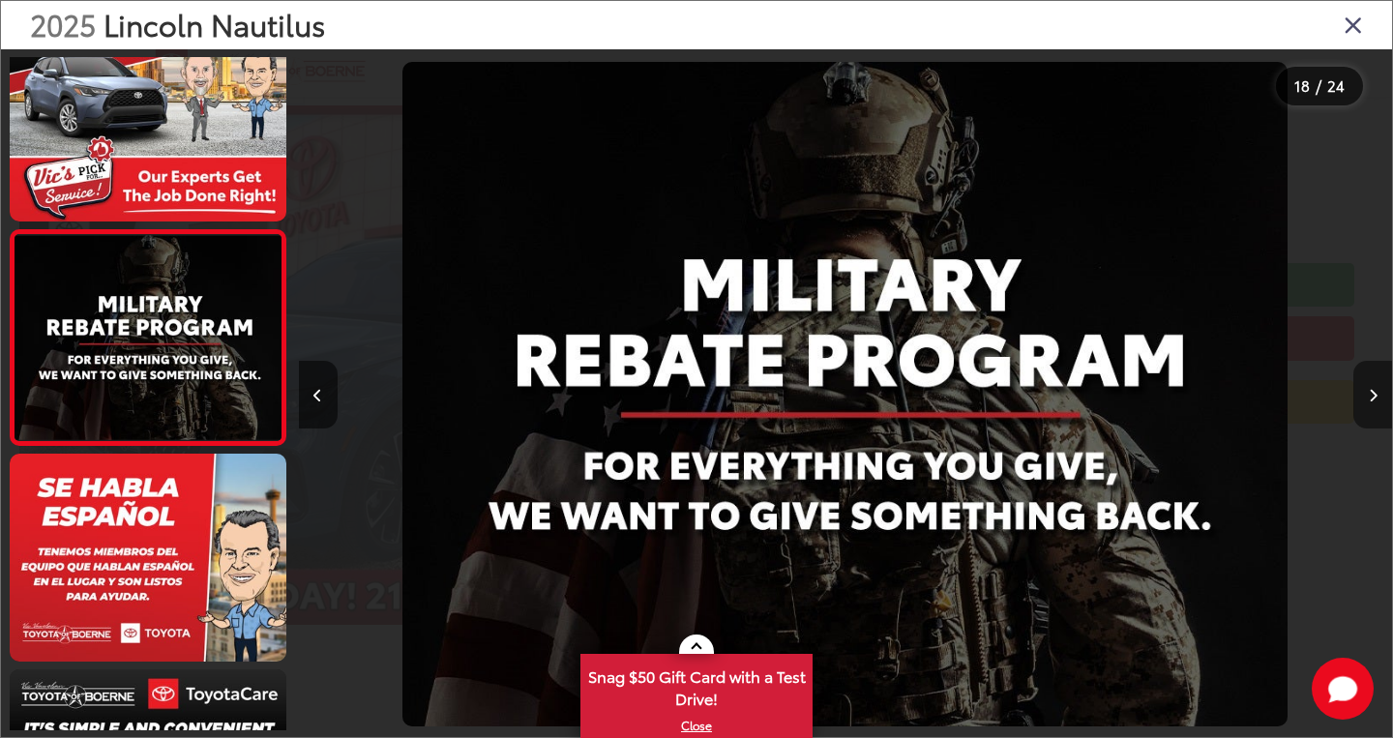
click at [1374, 398] on icon "Next image" at bounding box center [1373, 396] width 9 height 14
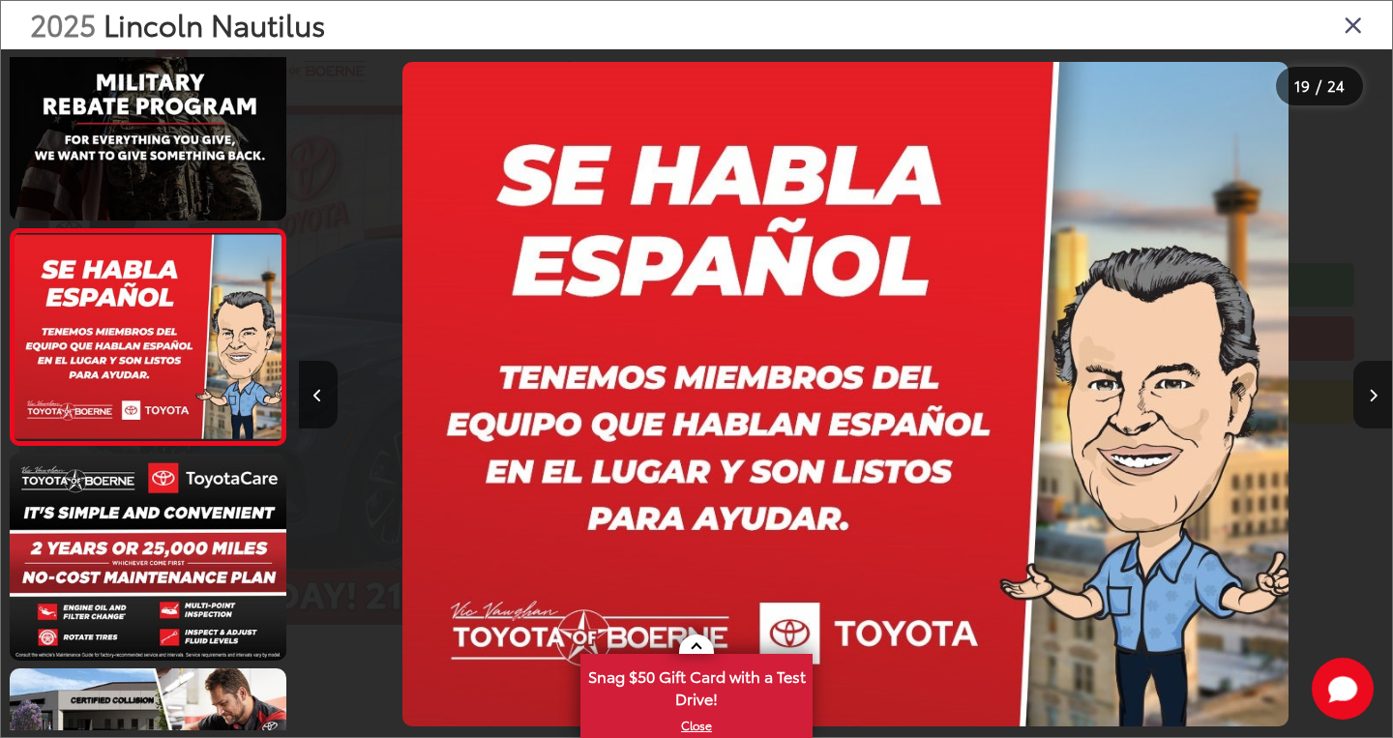
click at [1374, 398] on icon "Next image" at bounding box center [1373, 396] width 9 height 14
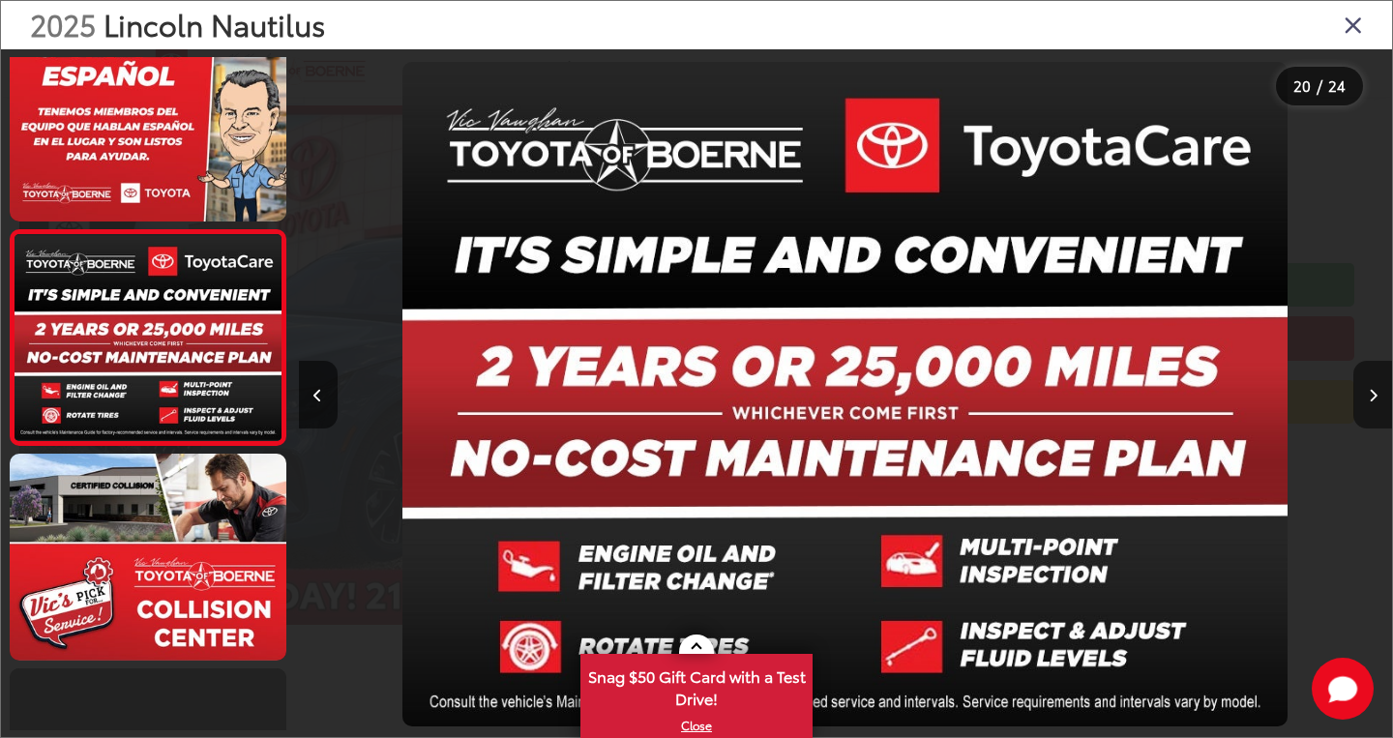
click at [1374, 398] on icon "Next image" at bounding box center [1373, 396] width 9 height 14
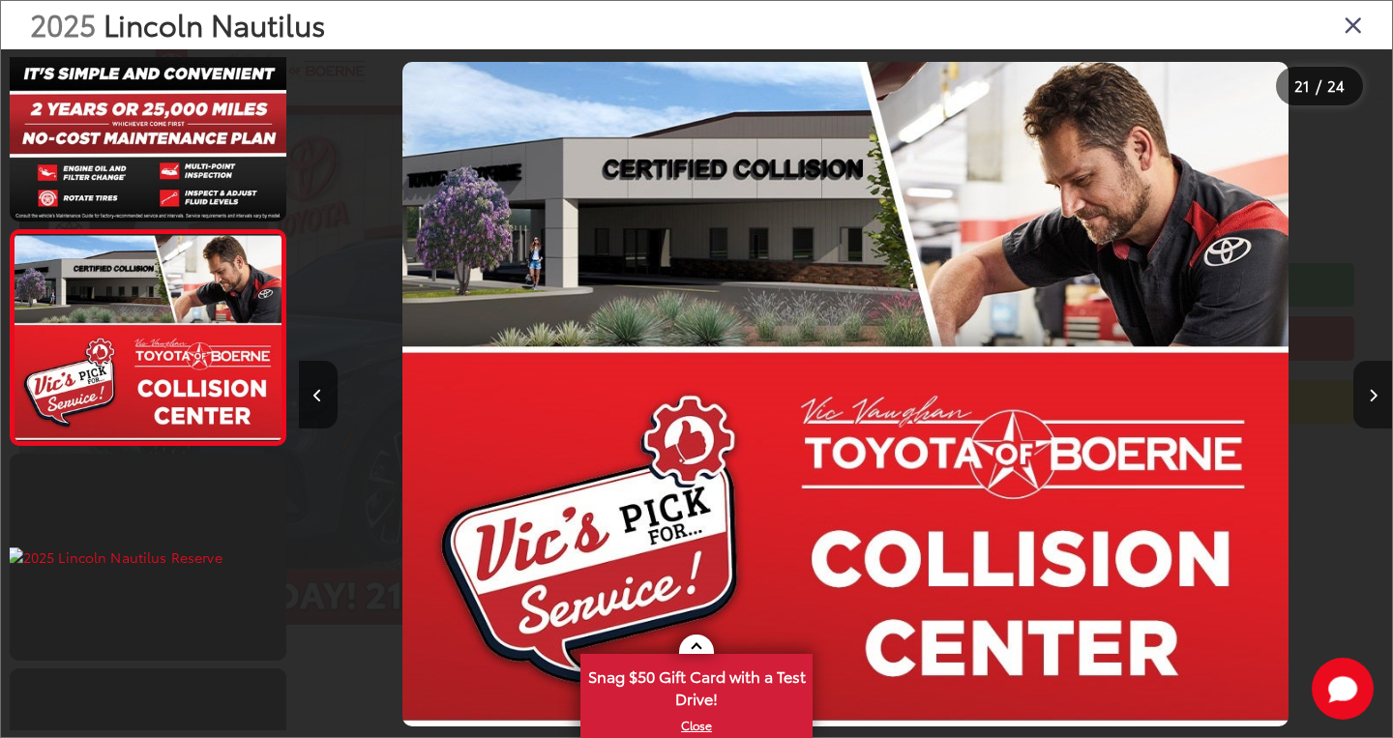
click at [1374, 398] on icon "Next image" at bounding box center [1373, 396] width 9 height 14
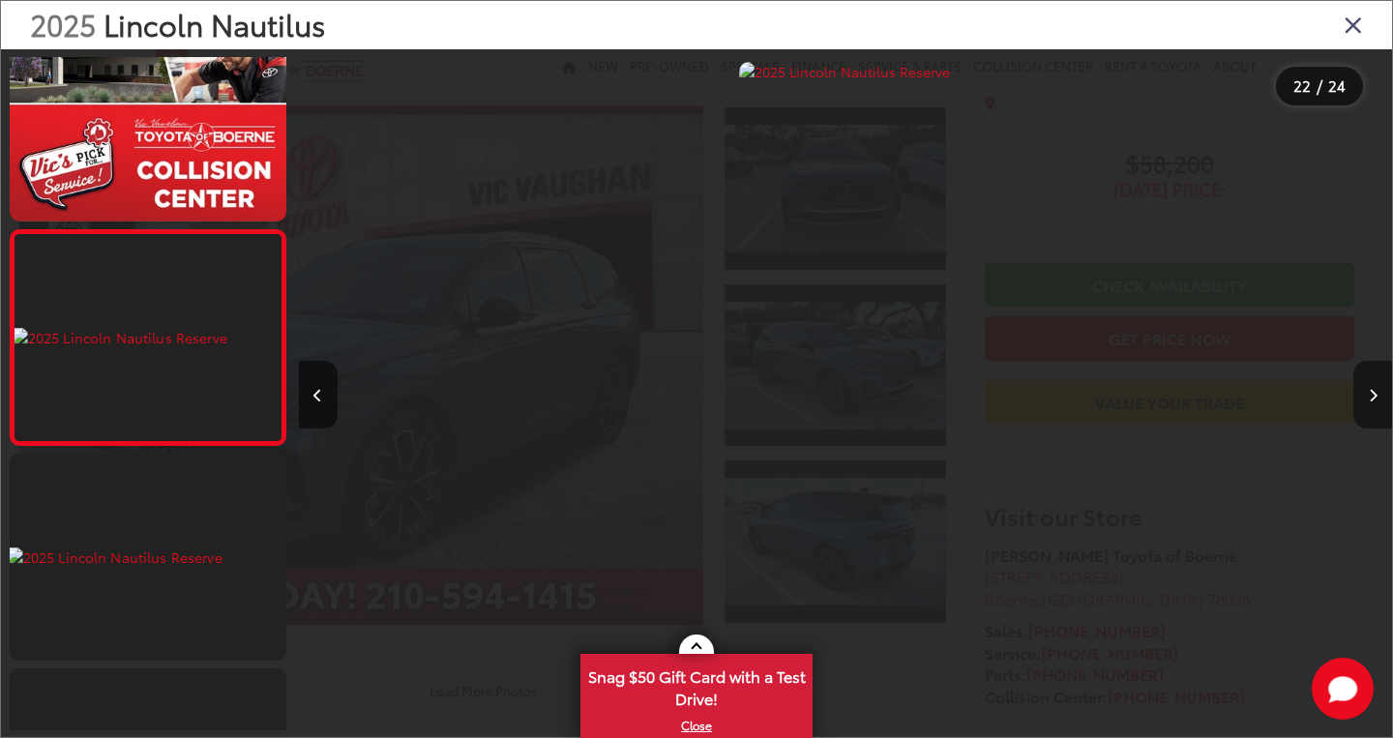
click at [1374, 398] on icon "Next image" at bounding box center [1373, 396] width 9 height 14
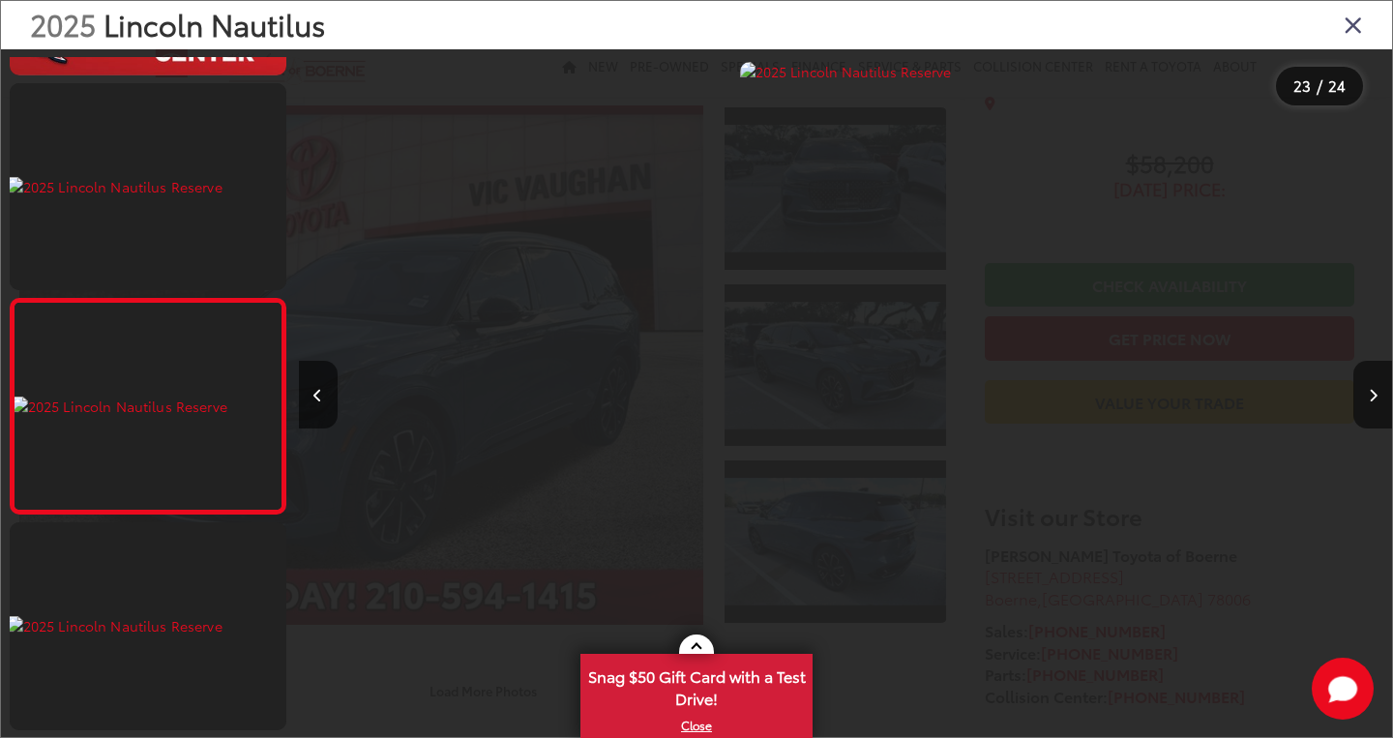
click at [1348, 32] on icon "Close gallery" at bounding box center [1353, 24] width 19 height 25
